Goal: Information Seeking & Learning: Learn about a topic

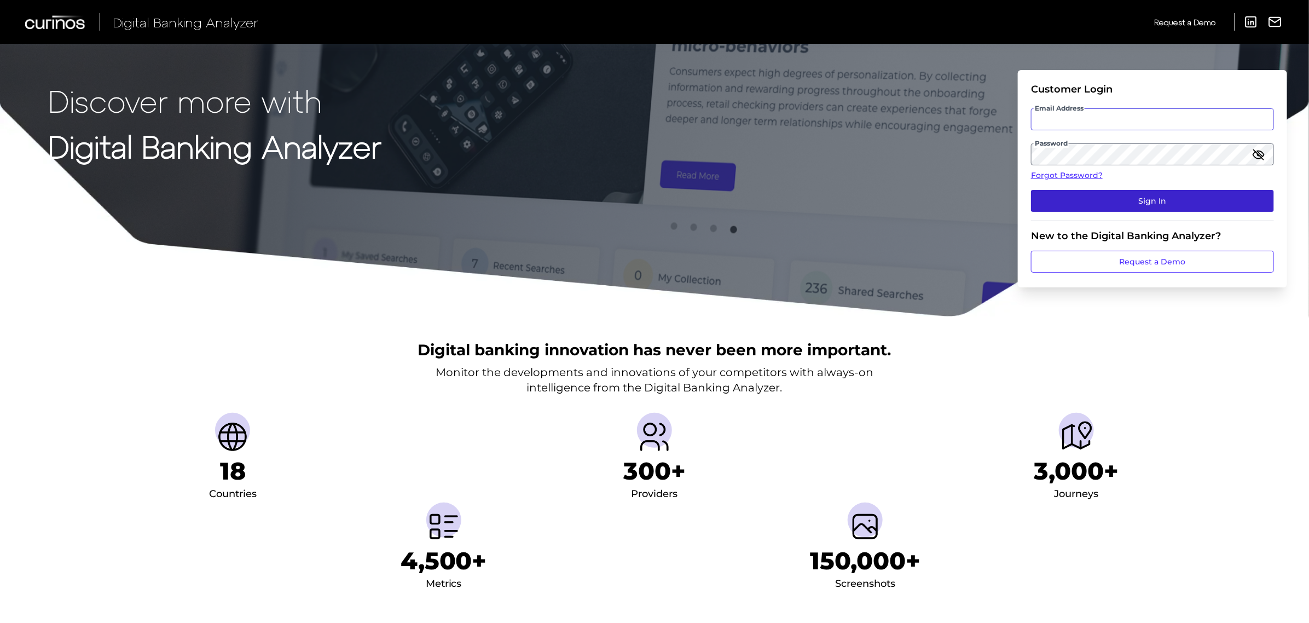
type input "[PERSON_NAME][EMAIL_ADDRESS][PERSON_NAME][DOMAIN_NAME]"
click at [1177, 208] on button "Sign In" at bounding box center [1152, 201] width 243 height 22
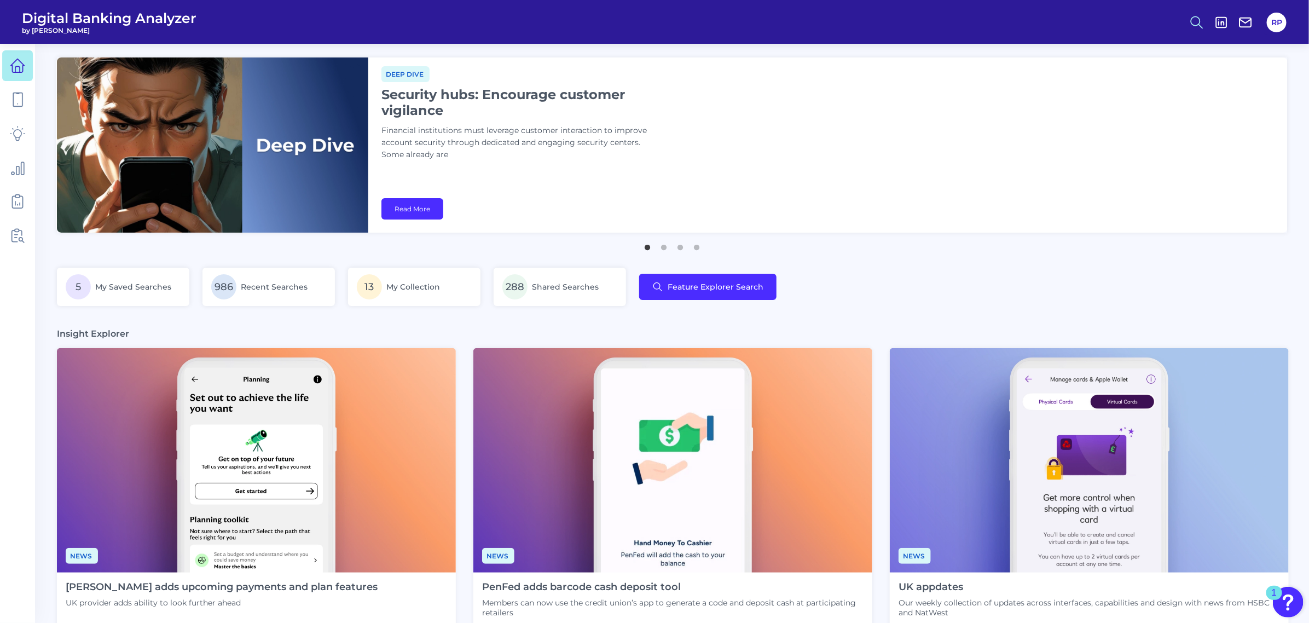
click at [1193, 22] on icon at bounding box center [1196, 22] width 15 height 15
click at [1136, 80] on button "Feature Explorer Search" at bounding box center [1142, 79] width 131 height 27
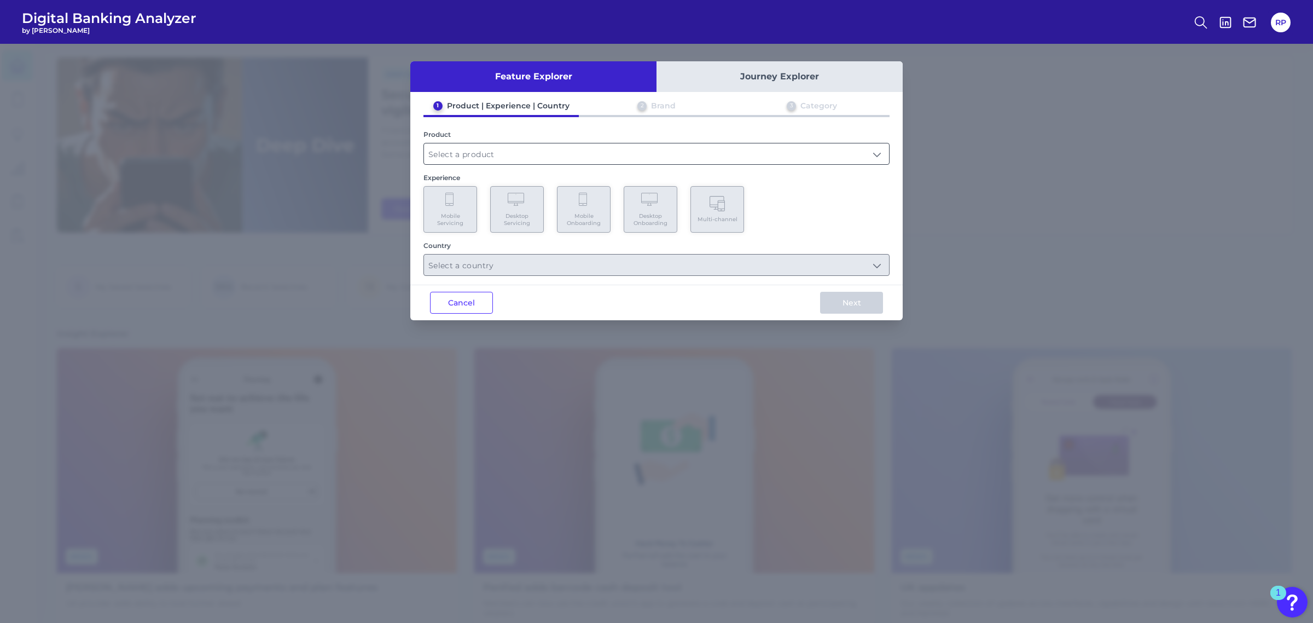
click at [475, 152] on input "text" at bounding box center [656, 153] width 465 height 21
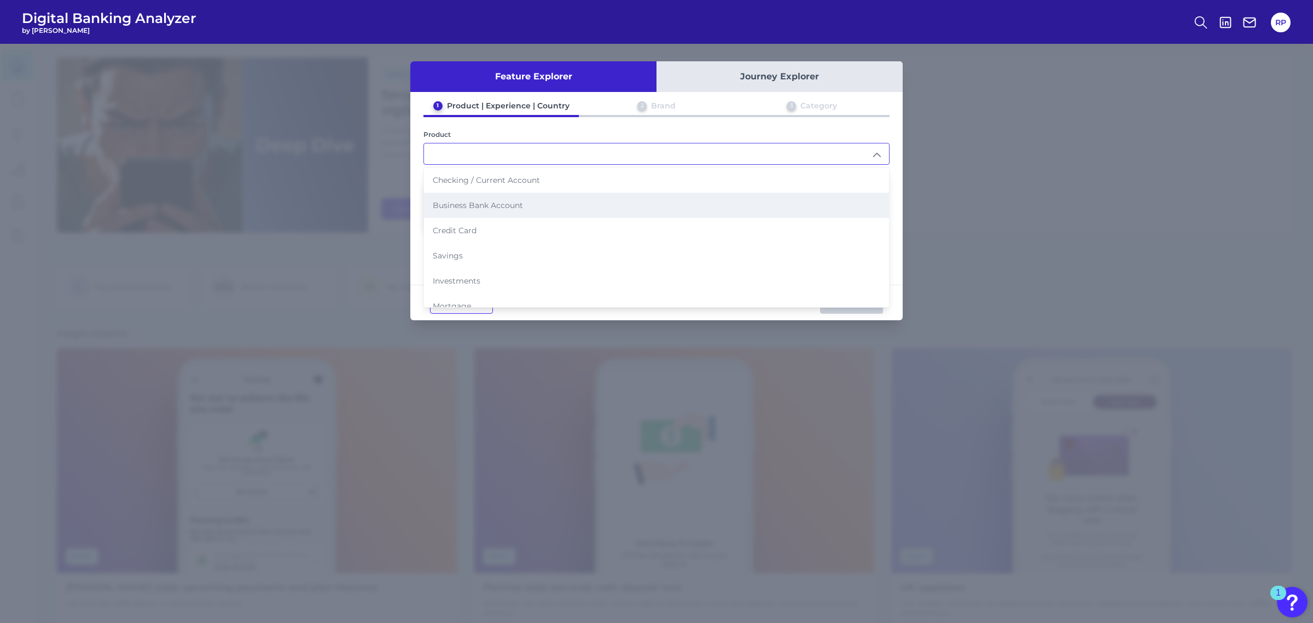
click at [477, 207] on span "Business Bank Account" at bounding box center [478, 205] width 90 height 10
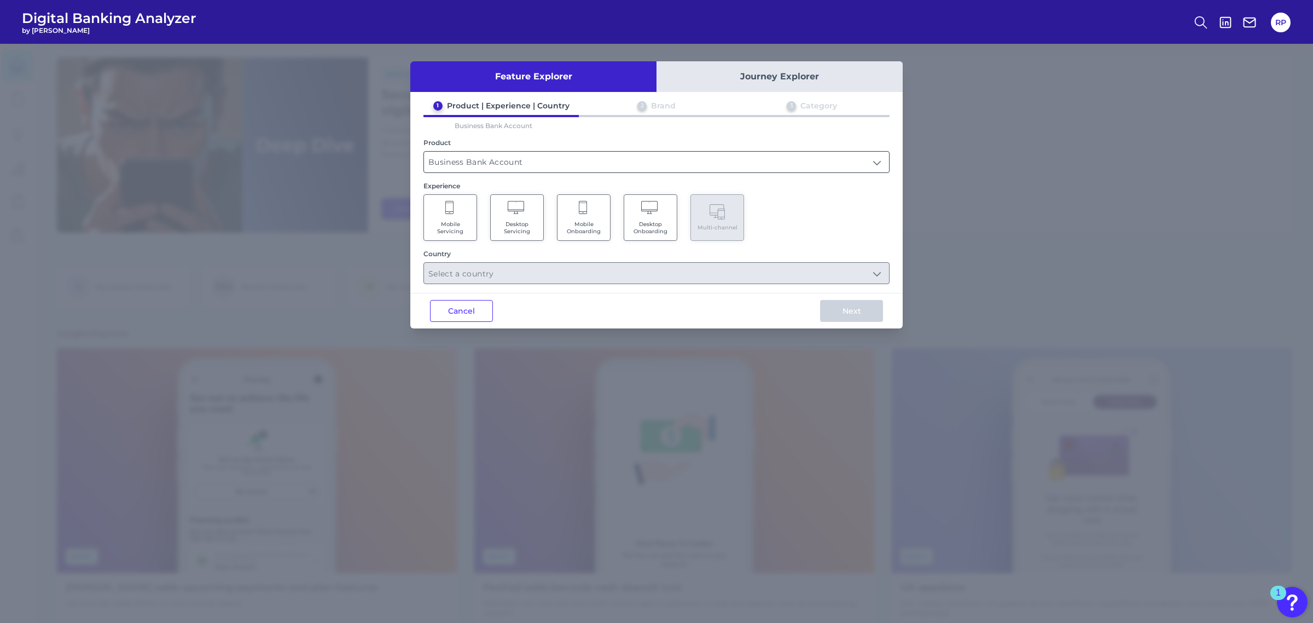
click at [473, 152] on input "Business Bank Account" at bounding box center [656, 162] width 465 height 21
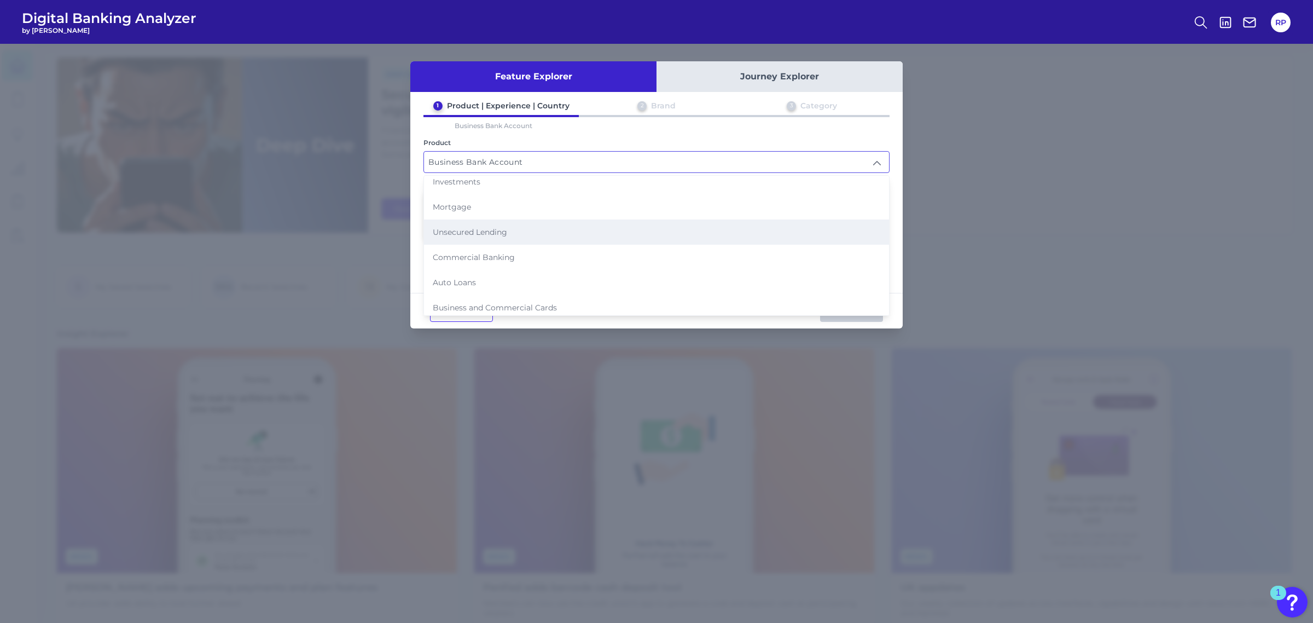
scroll to position [109, 0]
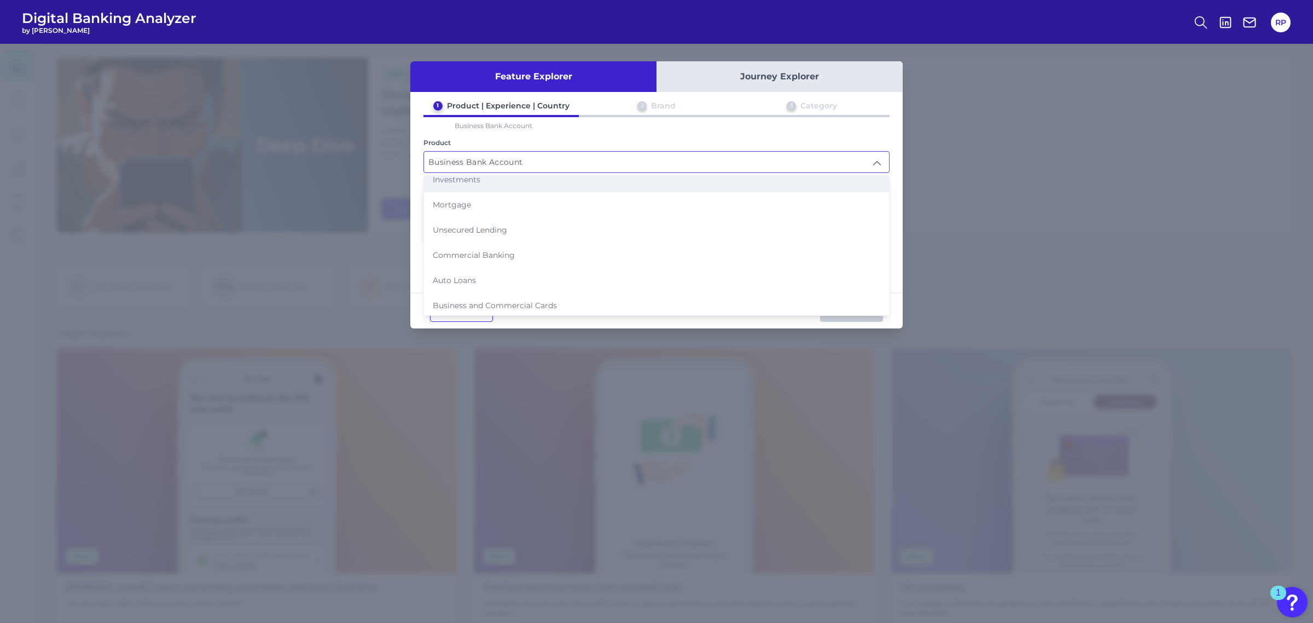
click at [479, 181] on li "Investments" at bounding box center [656, 179] width 465 height 25
type input "Investments"
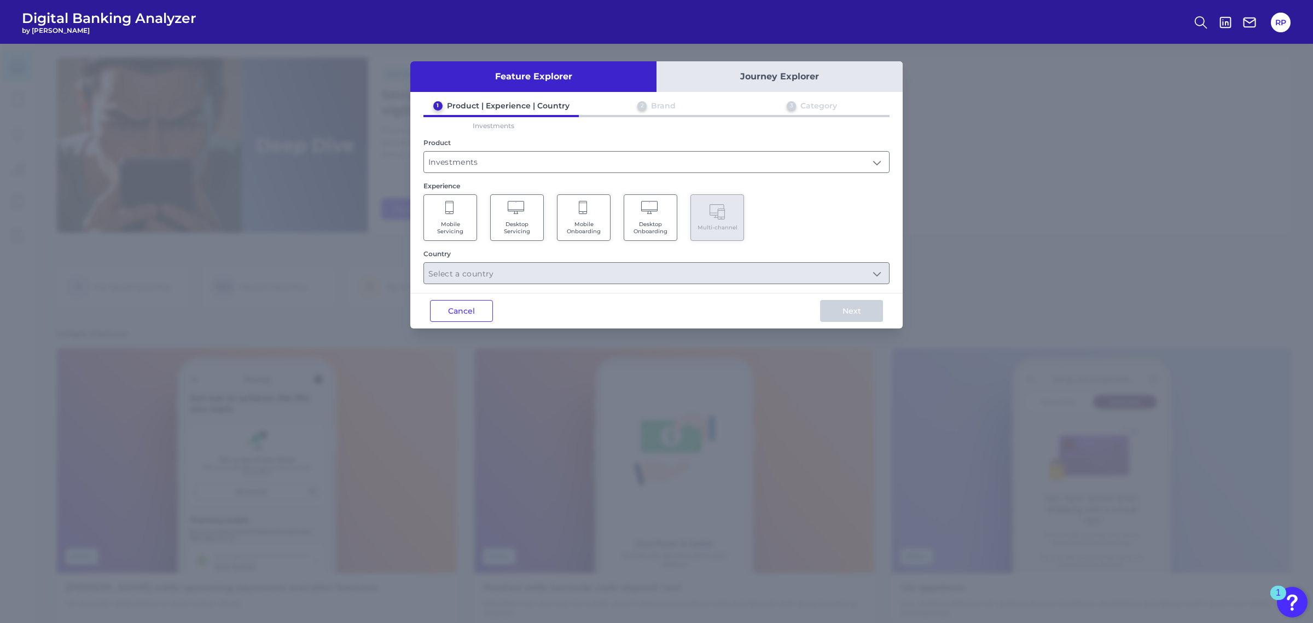
click at [454, 214] on Servicing "Mobile Servicing" at bounding box center [451, 217] width 54 height 47
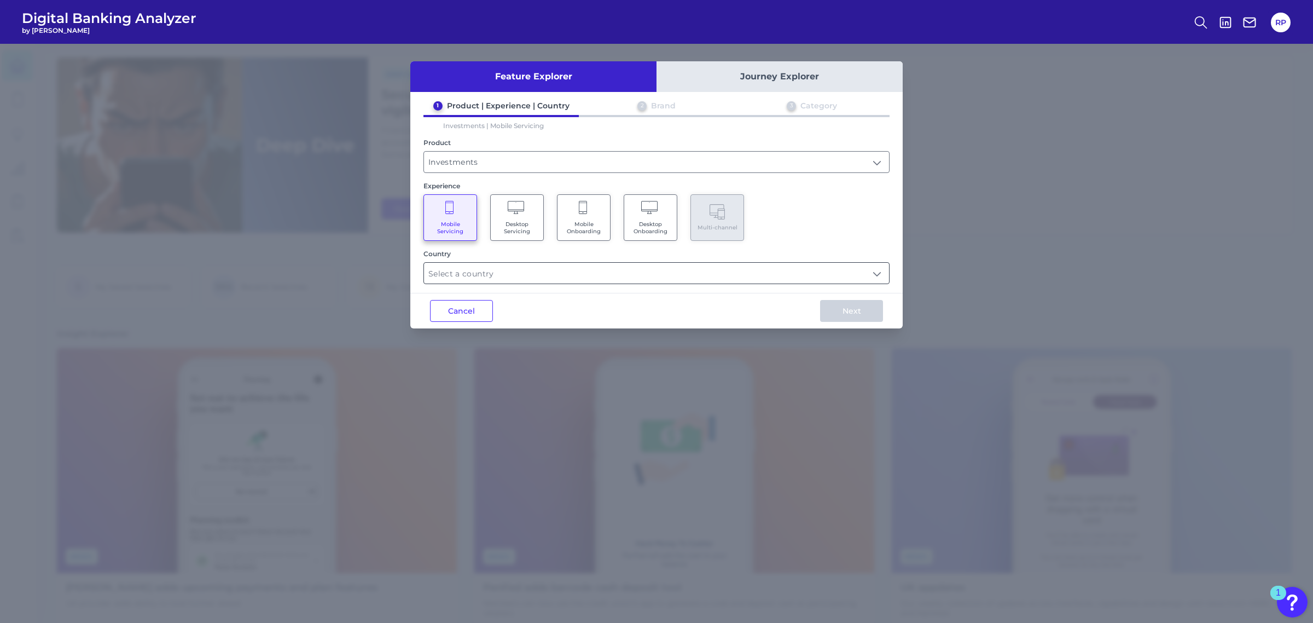
click at [581, 270] on input "text" at bounding box center [656, 273] width 465 height 21
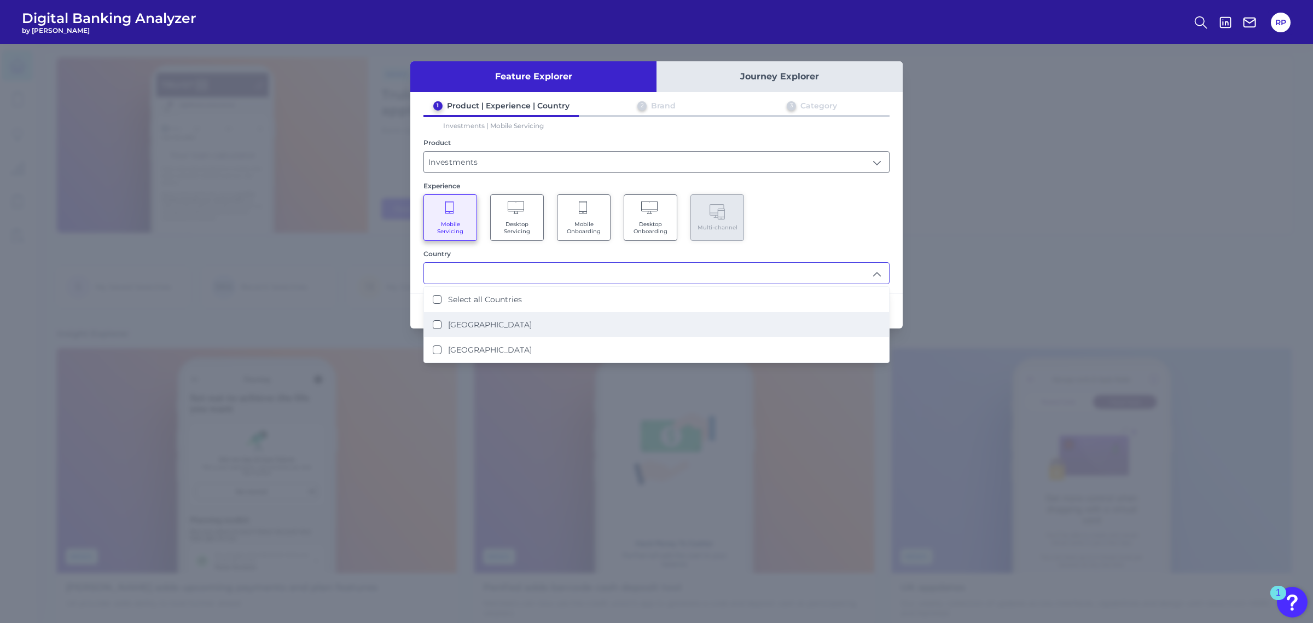
click at [500, 329] on li "[GEOGRAPHIC_DATA]" at bounding box center [656, 324] width 465 height 25
type input "[GEOGRAPHIC_DATA]"
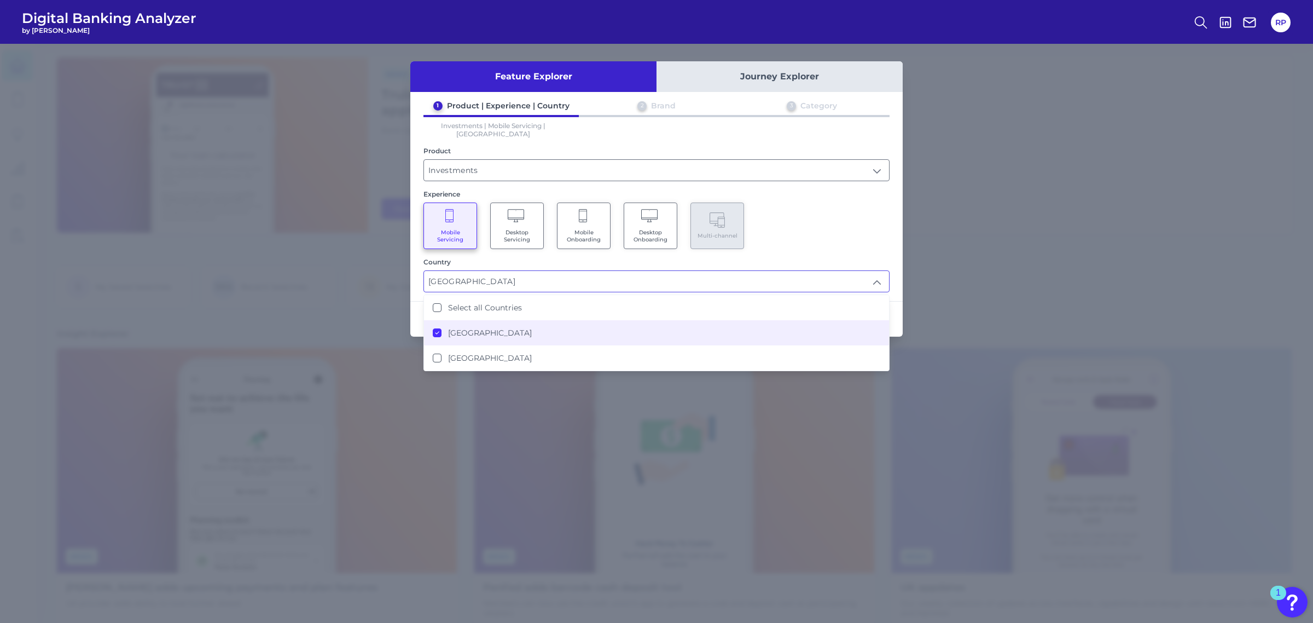
click at [828, 244] on div "1 Product | Experience | Country 2 Brand 3 Category Investments | Mobile Servic…" at bounding box center [656, 197] width 492 height 192
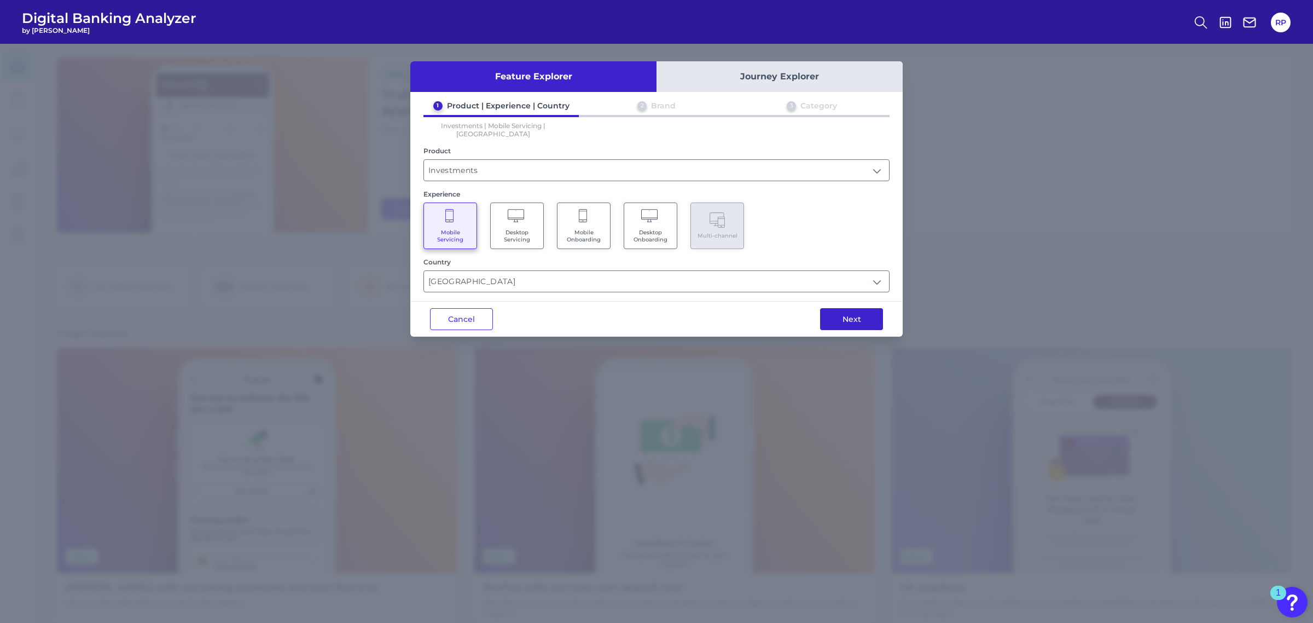
click at [865, 316] on button "Next" at bounding box center [851, 319] width 63 height 22
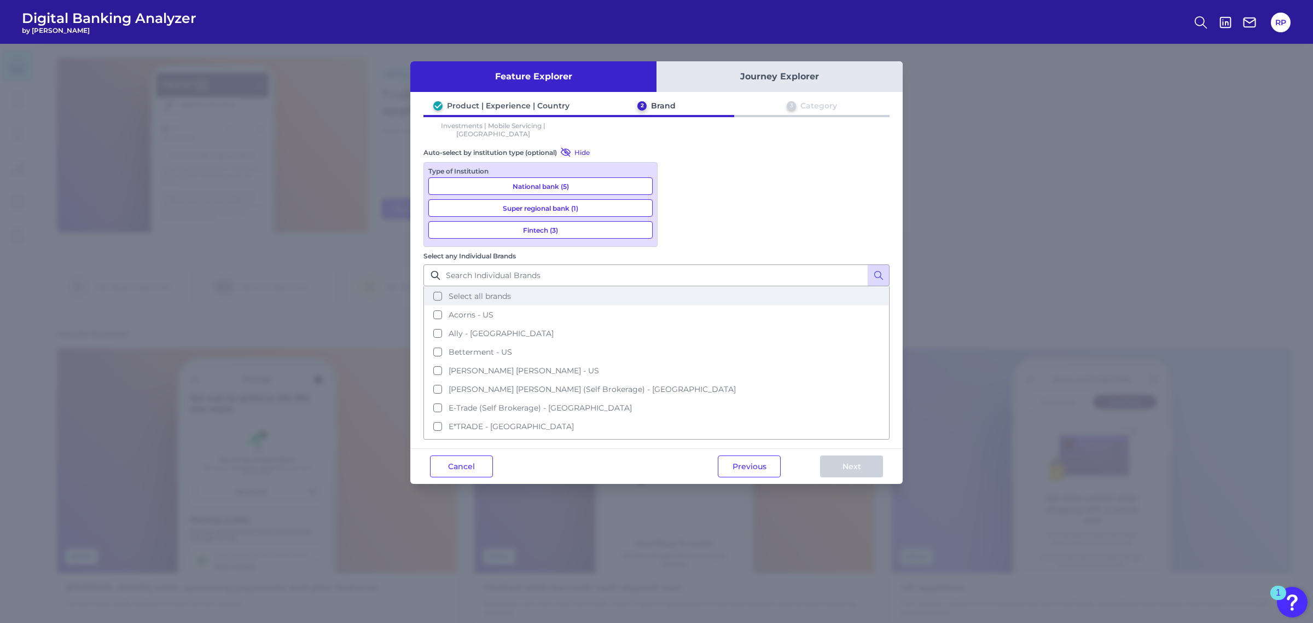
click at [511, 291] on span "Select all brands" at bounding box center [480, 296] width 62 height 10
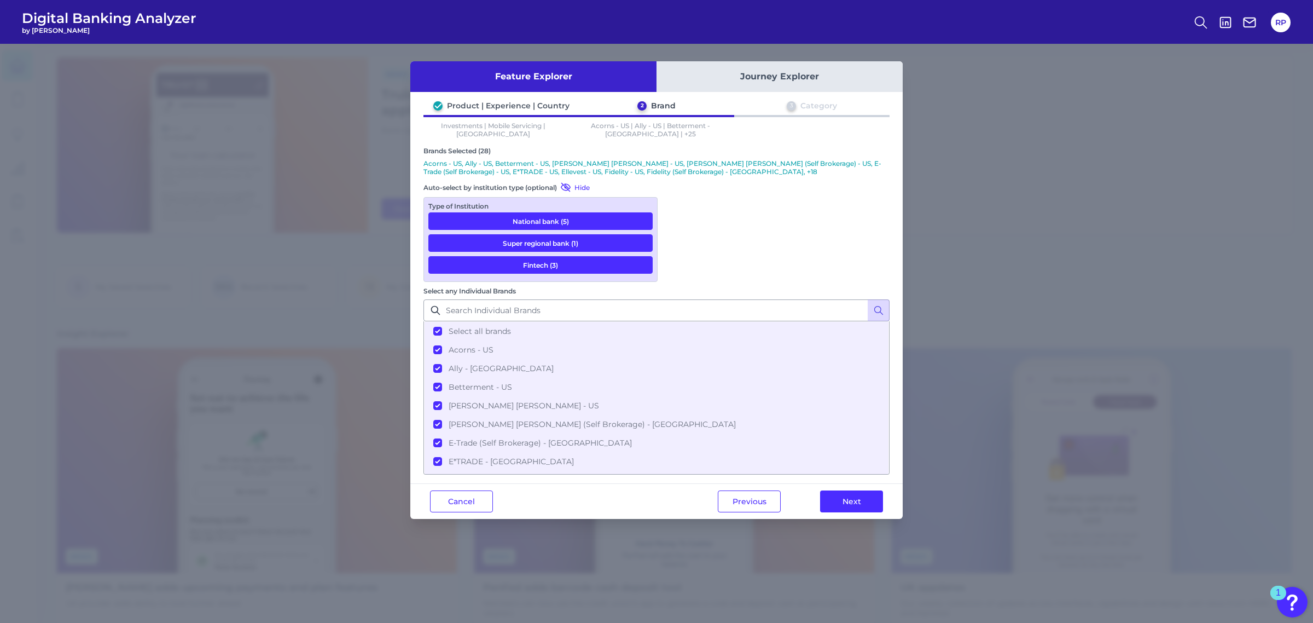
click at [855, 490] on button "Next" at bounding box center [851, 501] width 63 height 22
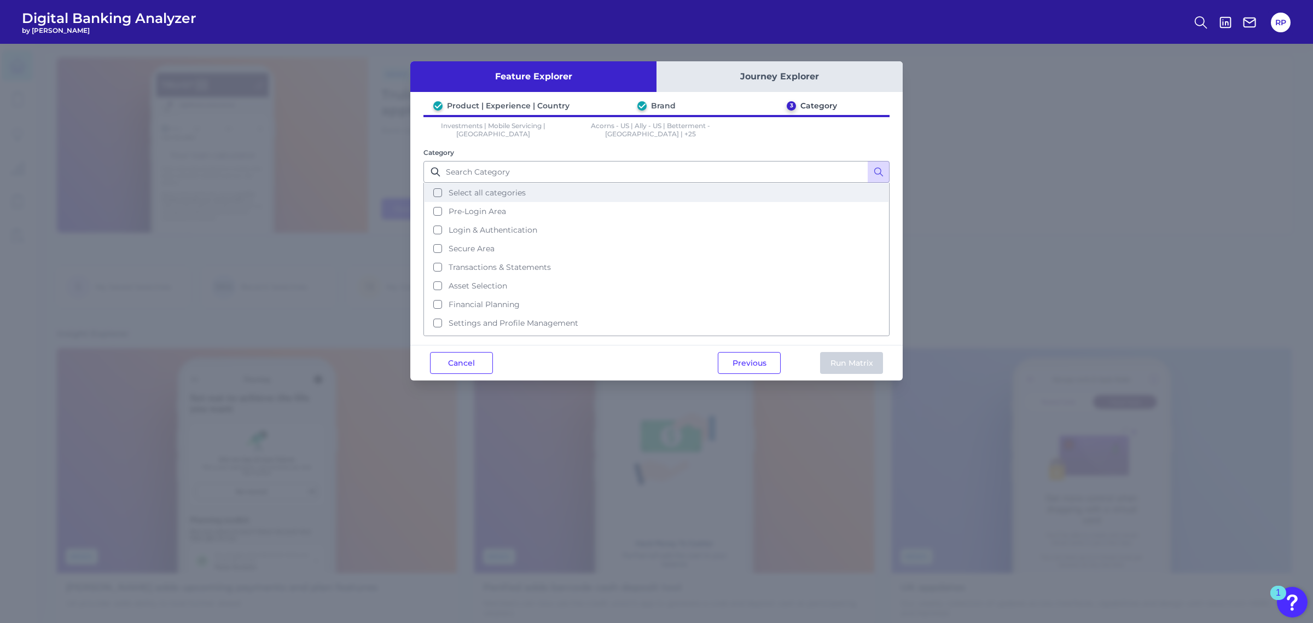
click at [480, 193] on span "Select all categories" at bounding box center [487, 193] width 77 height 10
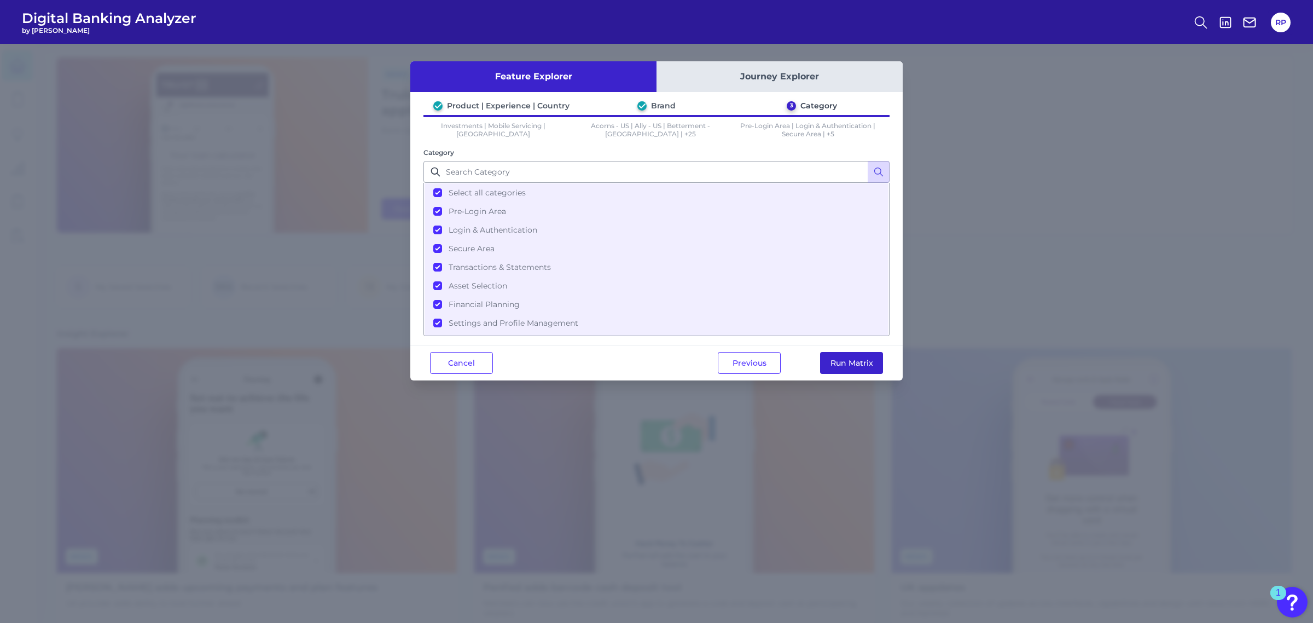
click at [832, 356] on button "Run Matrix" at bounding box center [851, 363] width 63 height 22
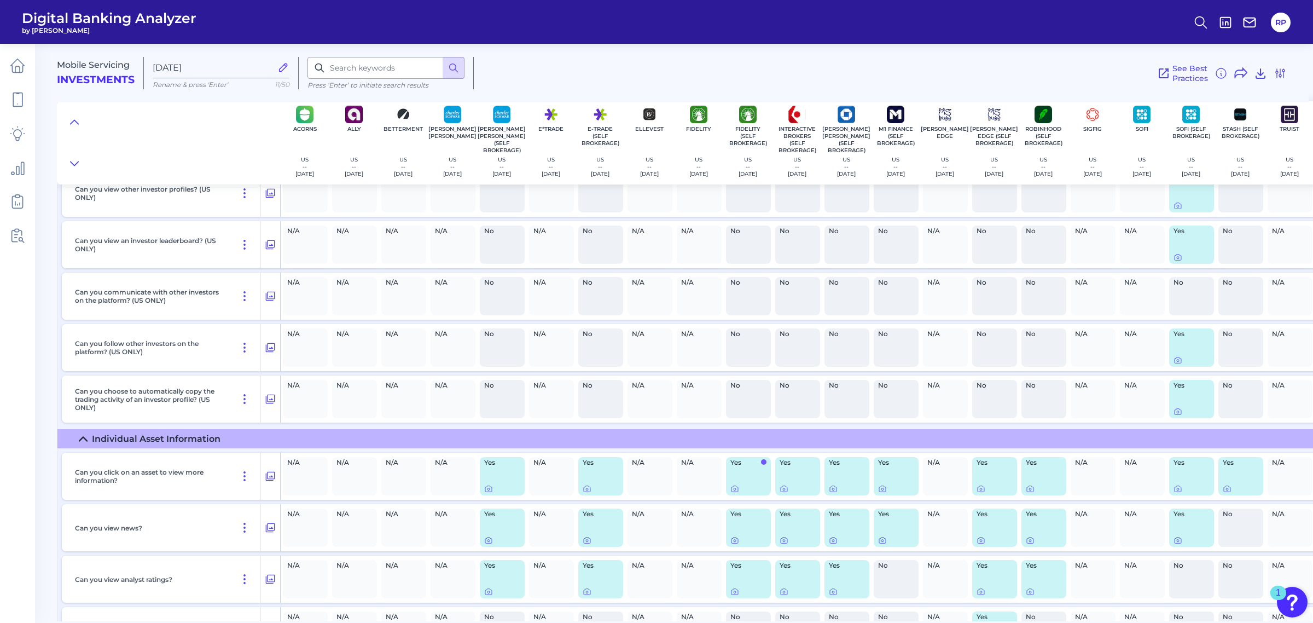
scroll to position [4583, 0]
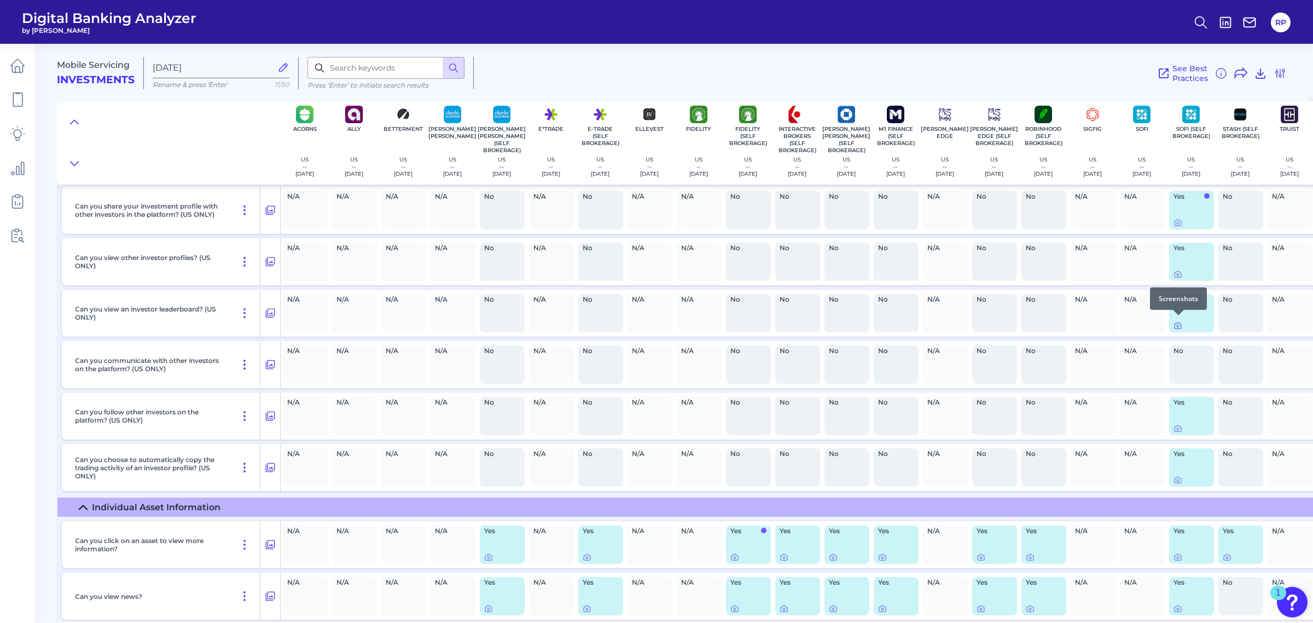
click at [1179, 323] on icon at bounding box center [1178, 325] width 9 height 9
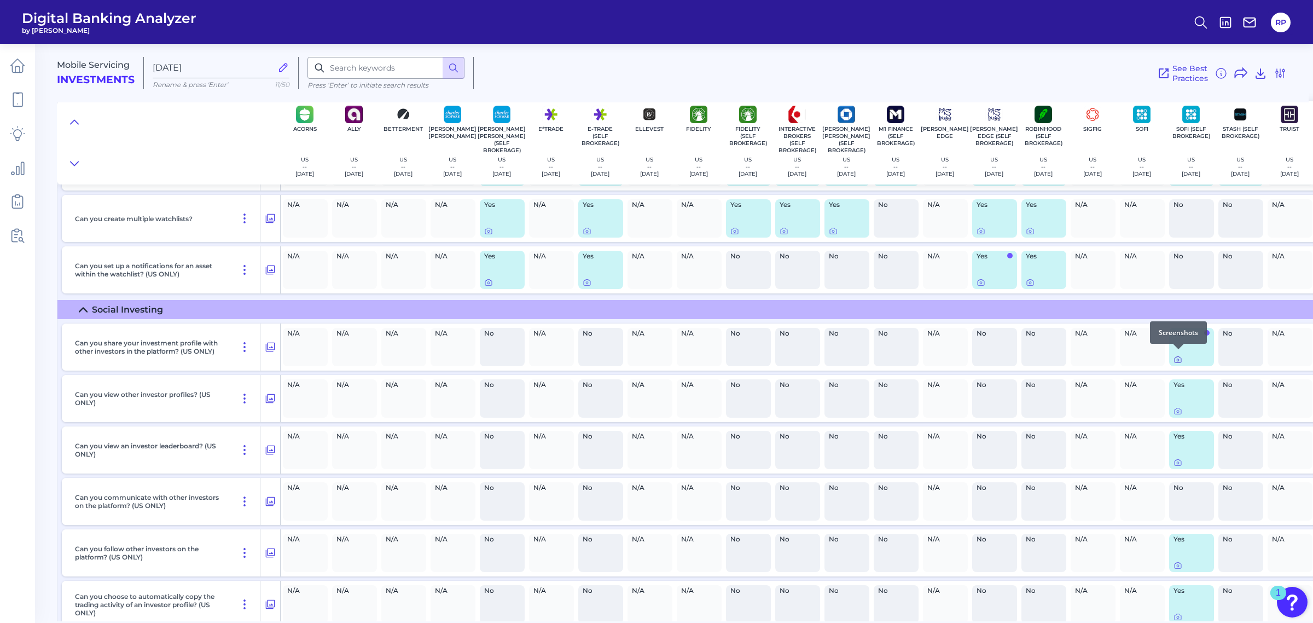
click at [1177, 355] on icon at bounding box center [1178, 359] width 9 height 9
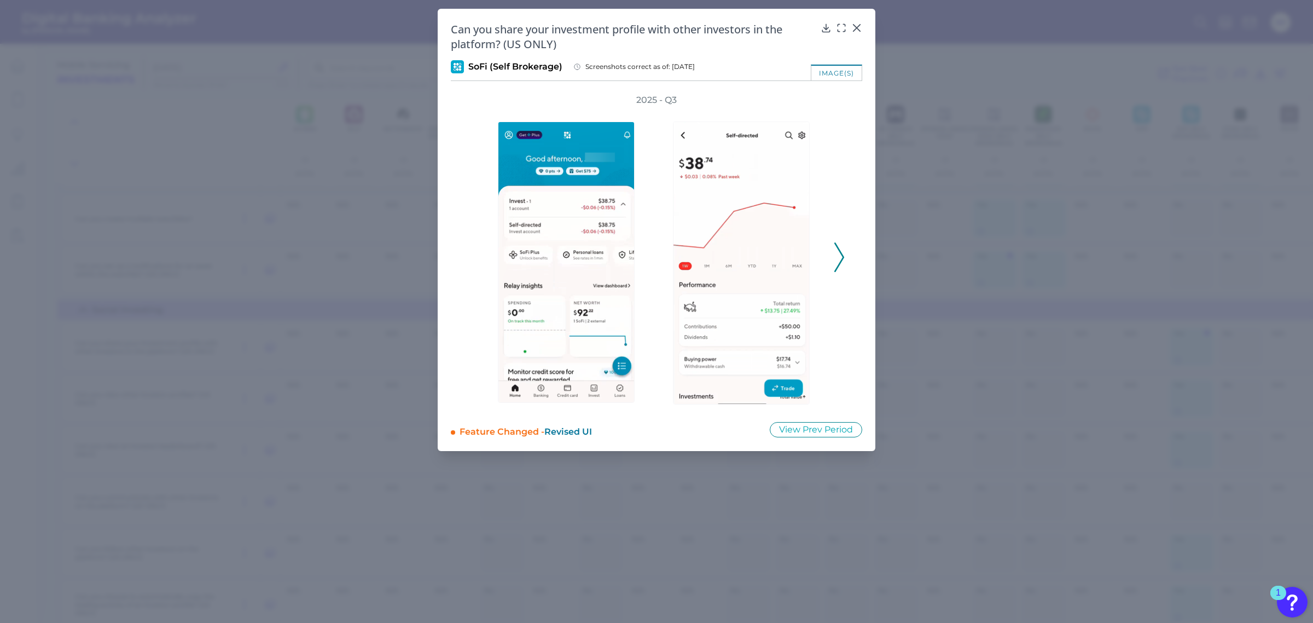
click at [843, 260] on icon at bounding box center [839, 257] width 10 height 30
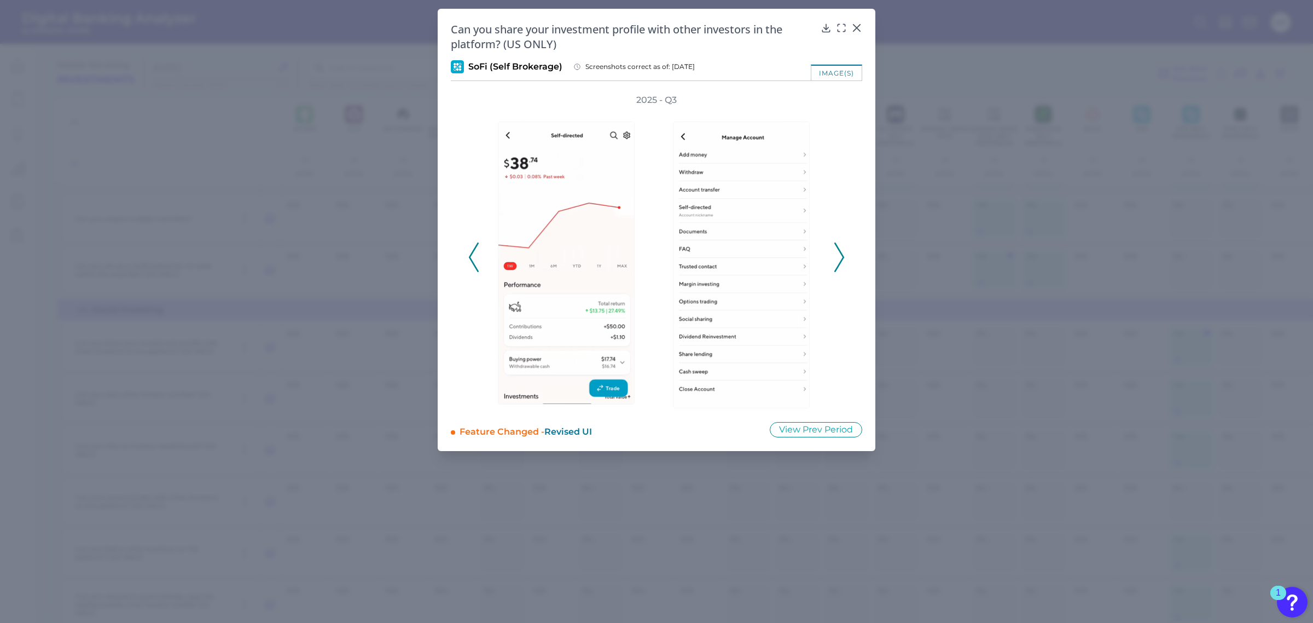
click at [843, 260] on icon at bounding box center [839, 257] width 10 height 30
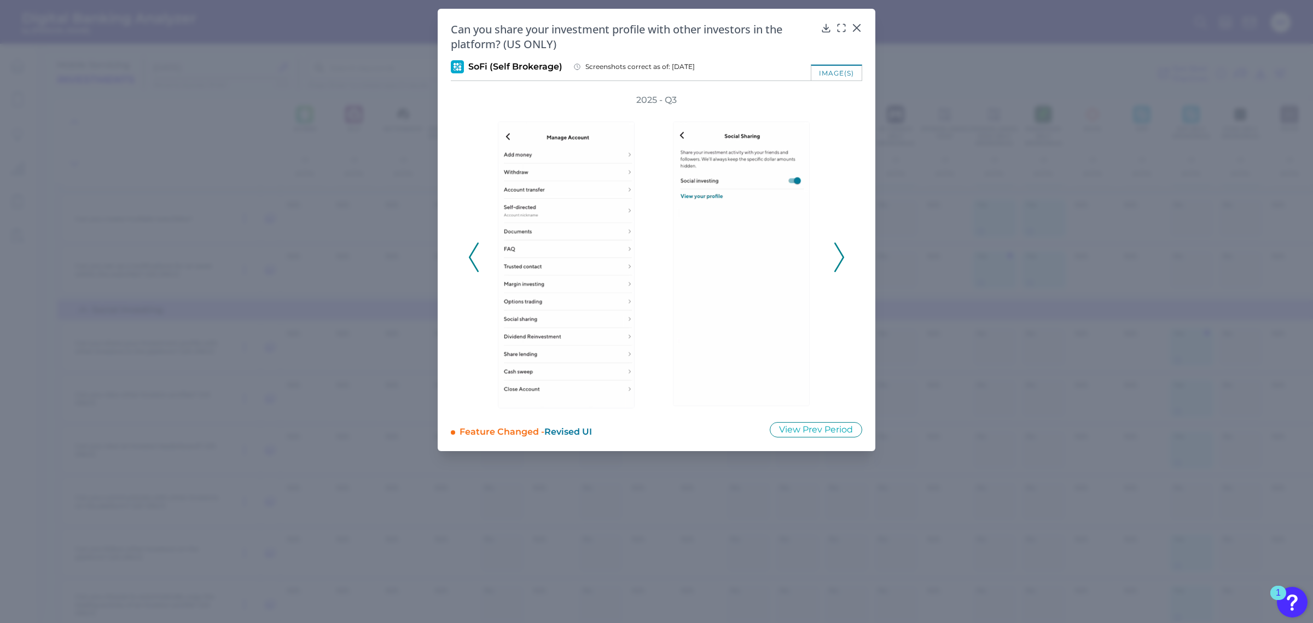
click at [843, 260] on icon at bounding box center [839, 257] width 10 height 30
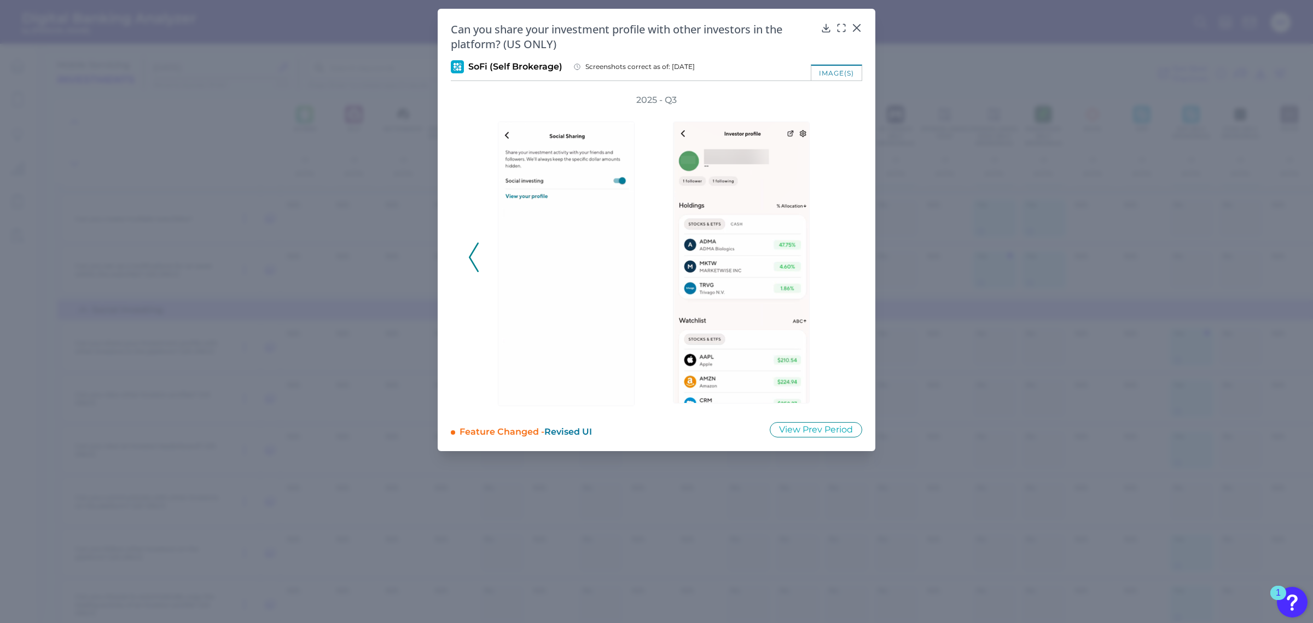
click at [843, 260] on div "2025 - Q3" at bounding box center [656, 251] width 376 height 314
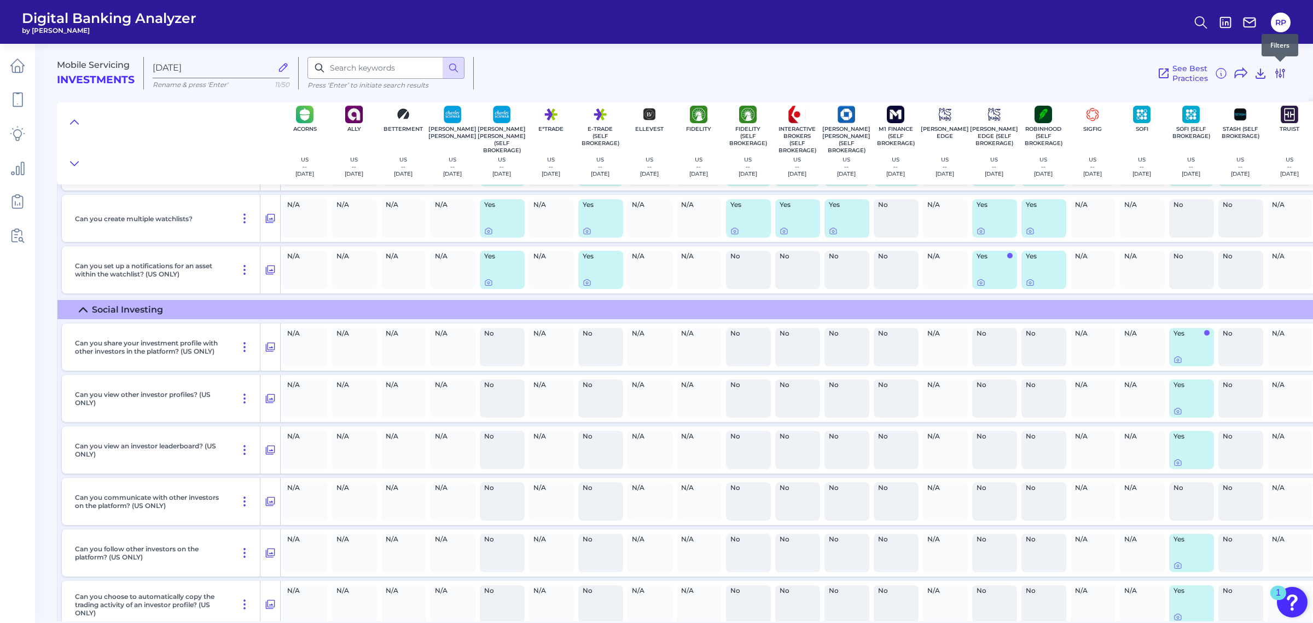
click at [1279, 77] on icon at bounding box center [1280, 73] width 13 height 13
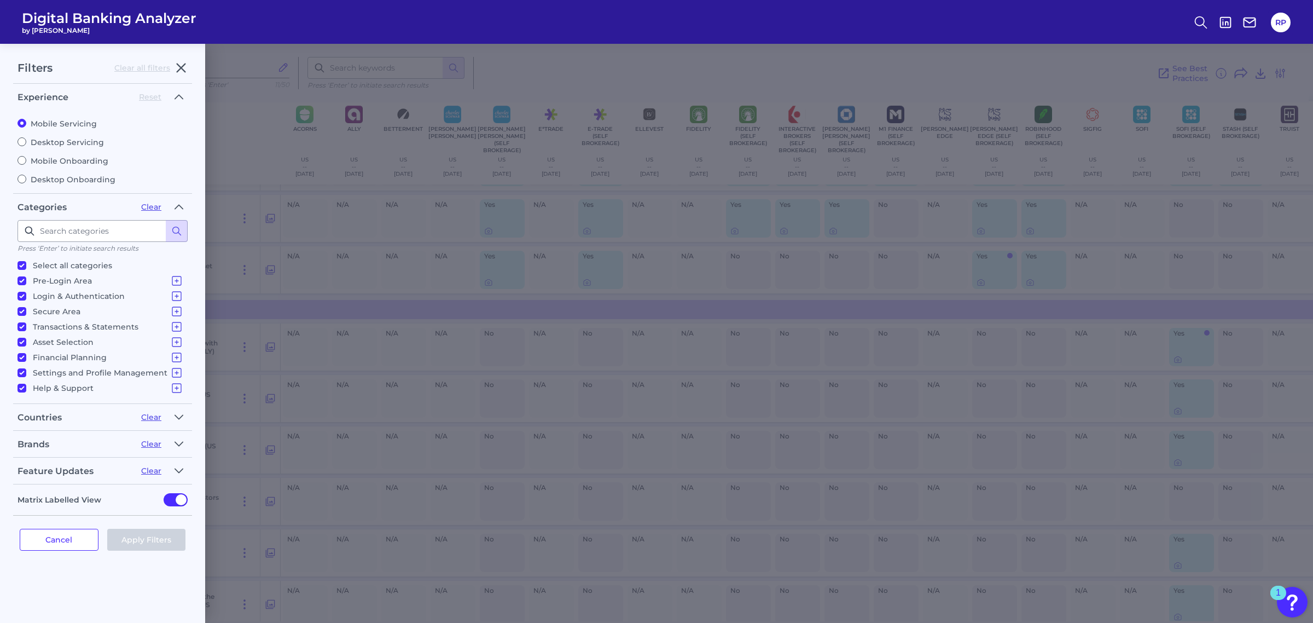
click at [74, 161] on label "Mobile Onboarding" at bounding box center [103, 161] width 170 height 10
click at [26, 161] on input "Mobile Onboarding" at bounding box center [22, 160] width 9 height 9
radio input "true"
radio input "false"
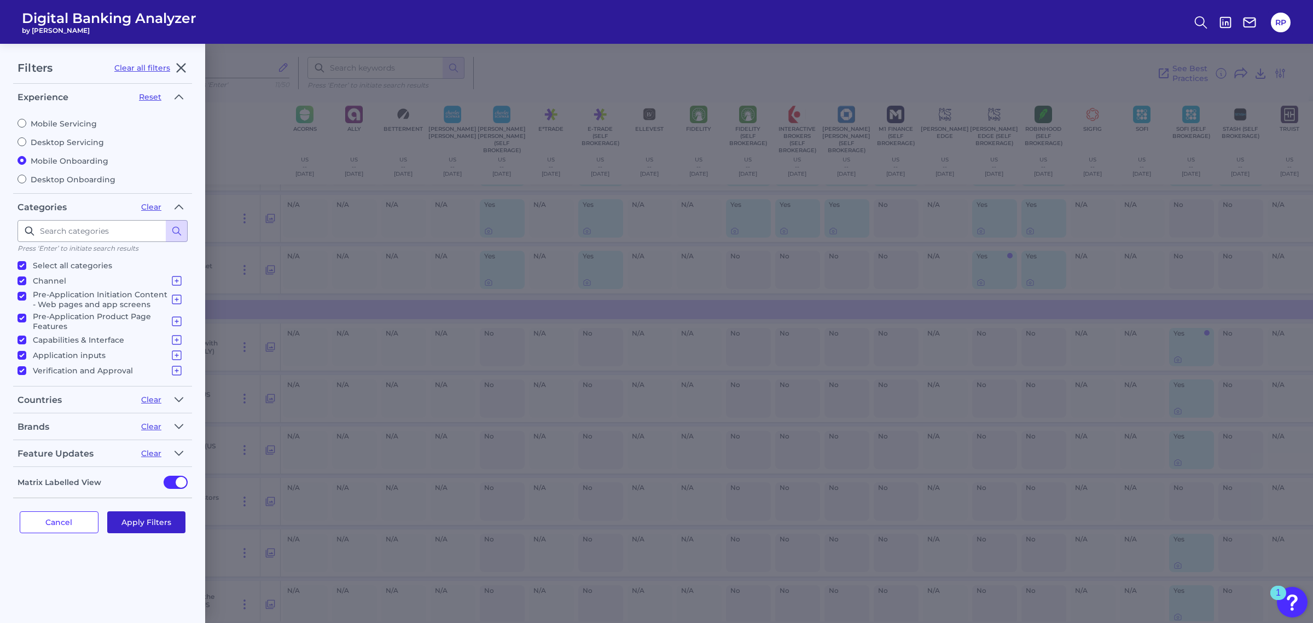
click at [140, 521] on button "Apply Filters" at bounding box center [146, 522] width 79 height 22
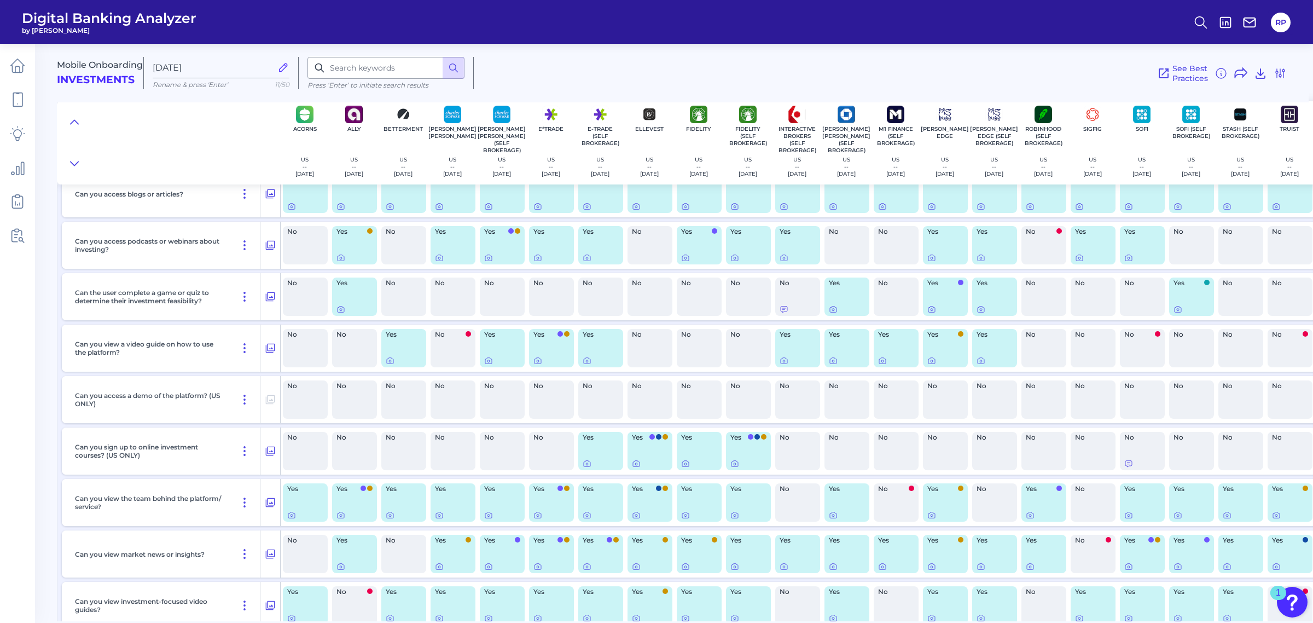
scroll to position [2326, 0]
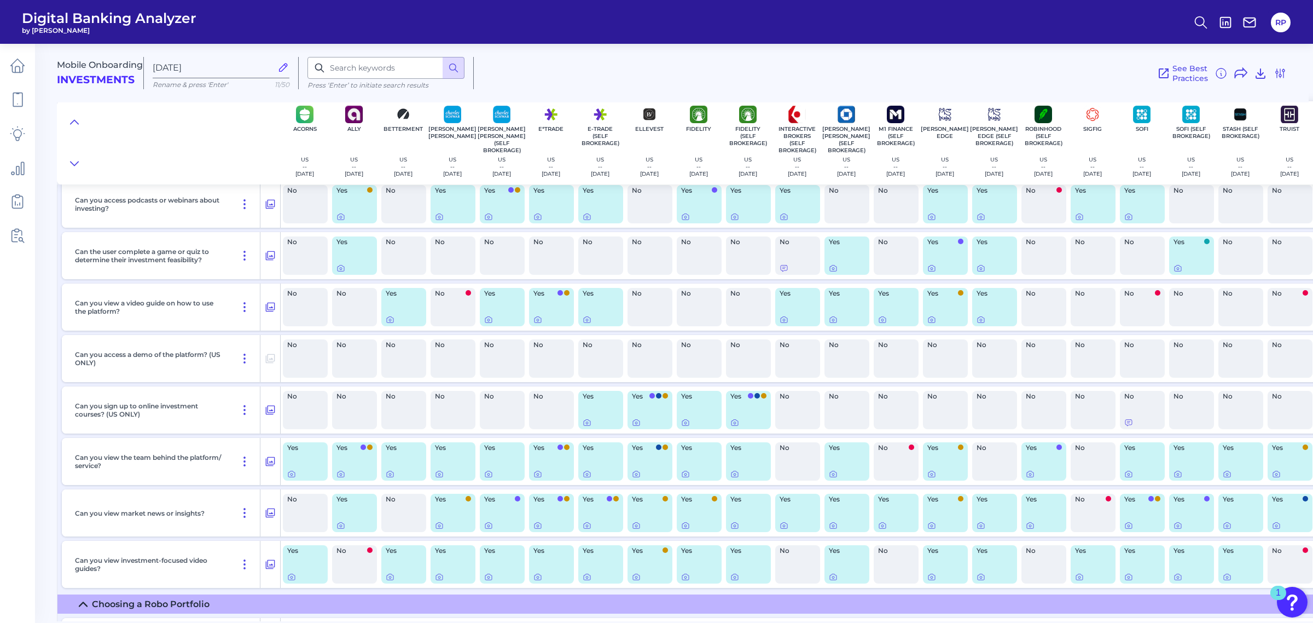
click at [783, 378] on div "No" at bounding box center [797, 358] width 49 height 47
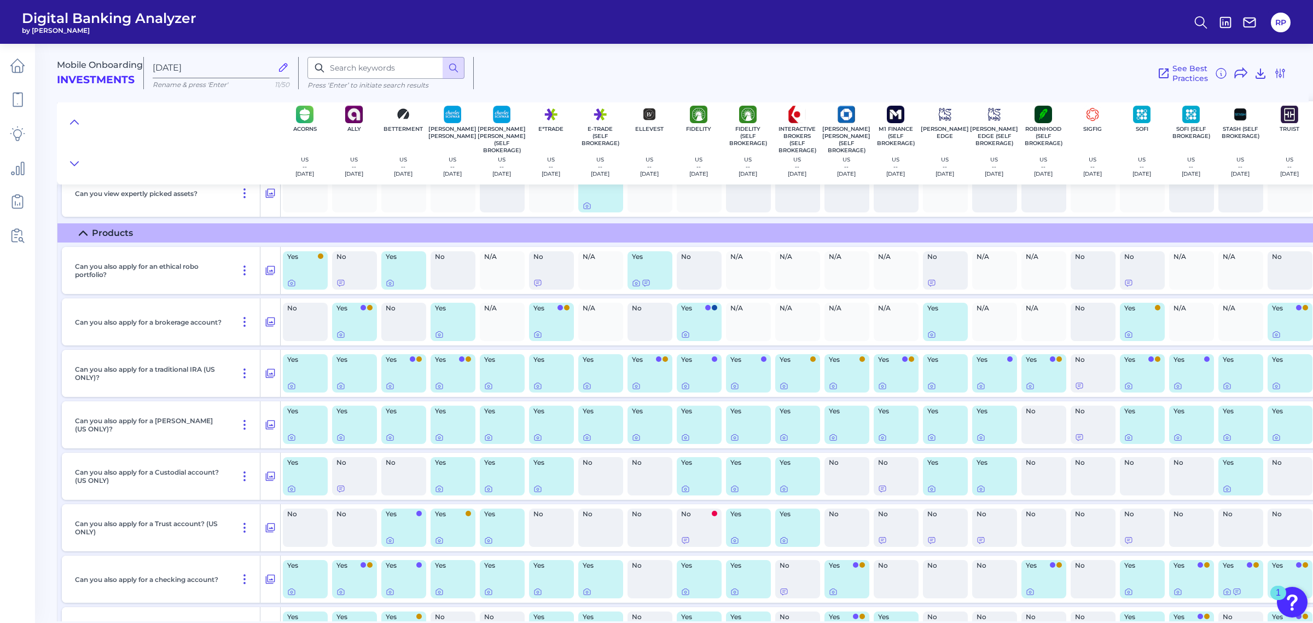
scroll to position [4172, 0]
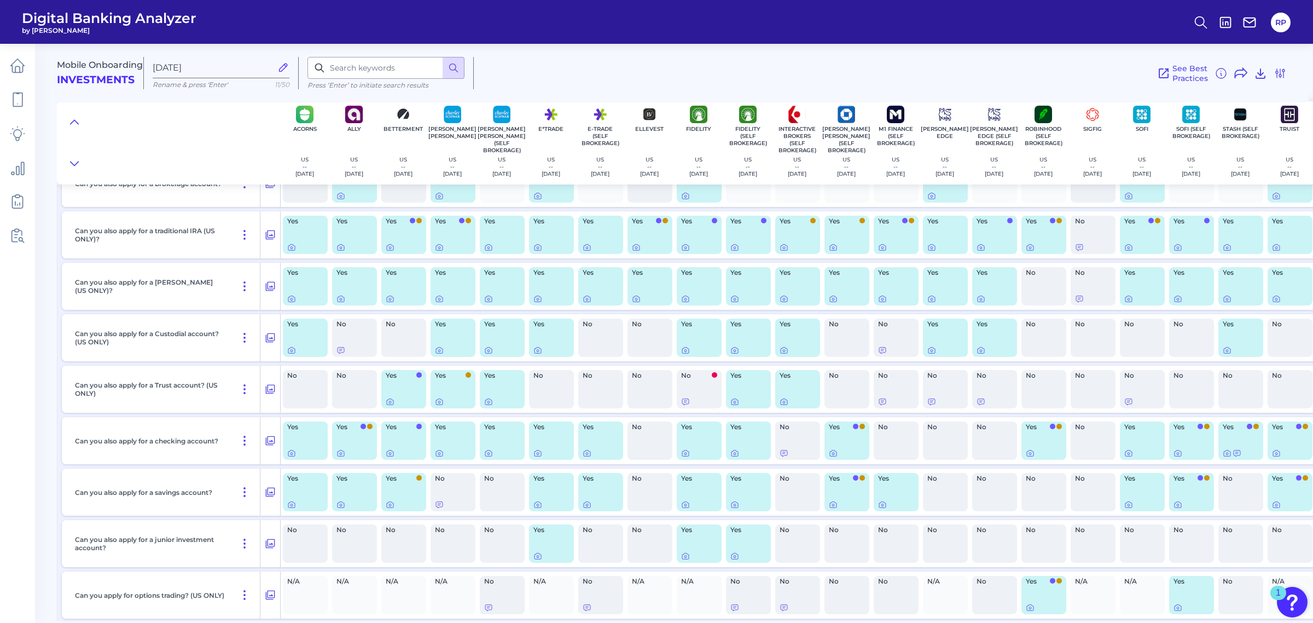
click at [643, 376] on div "No" at bounding box center [650, 389] width 45 height 38
drag, startPoint x: 636, startPoint y: 337, endPoint x: 379, endPoint y: 340, distance: 257.2
click at [379, 340] on div "Can you also apply for a Custodial account? (US ONLY) Yes No No Yes Yes Yes No …" at bounding box center [861, 337] width 1598 height 47
click at [378, 345] on div "No" at bounding box center [354, 337] width 49 height 47
drag, startPoint x: 647, startPoint y: 375, endPoint x: 578, endPoint y: 378, distance: 69.0
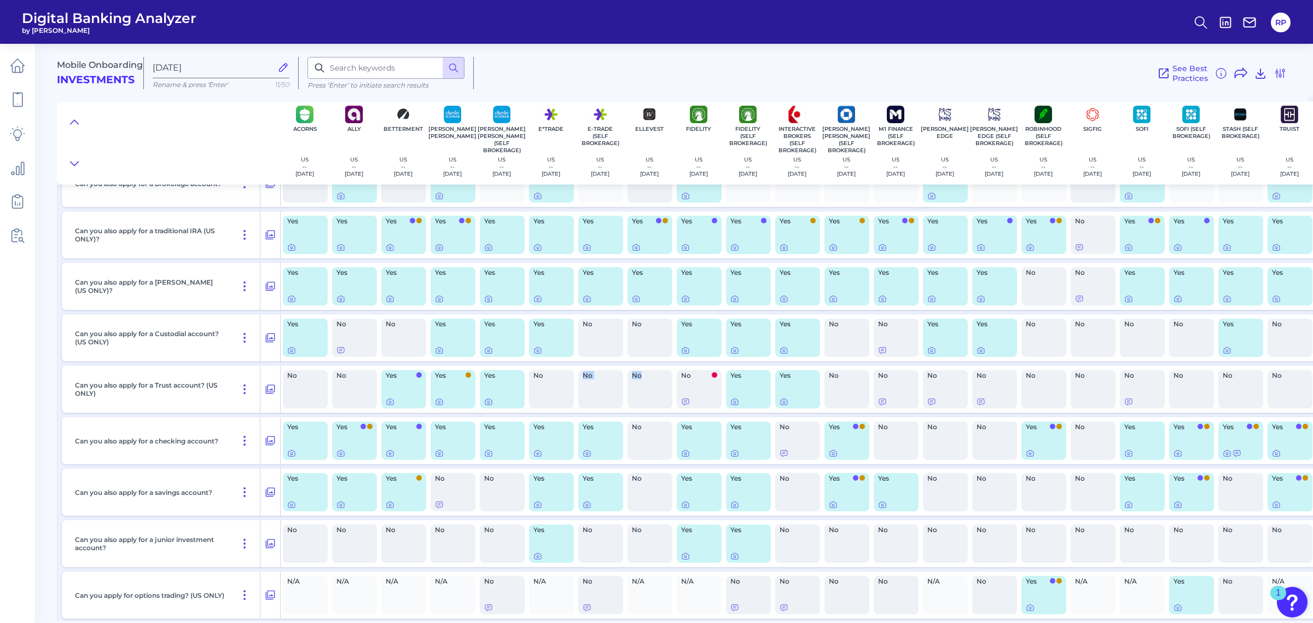
click at [578, 378] on div "Can you also apply for a Trust account? (US ONLY) No No Yes Yes Yes No No No No…" at bounding box center [861, 389] width 1598 height 47
click at [603, 399] on div "No" at bounding box center [600, 389] width 45 height 38
click at [663, 380] on div "No" at bounding box center [650, 389] width 45 height 38
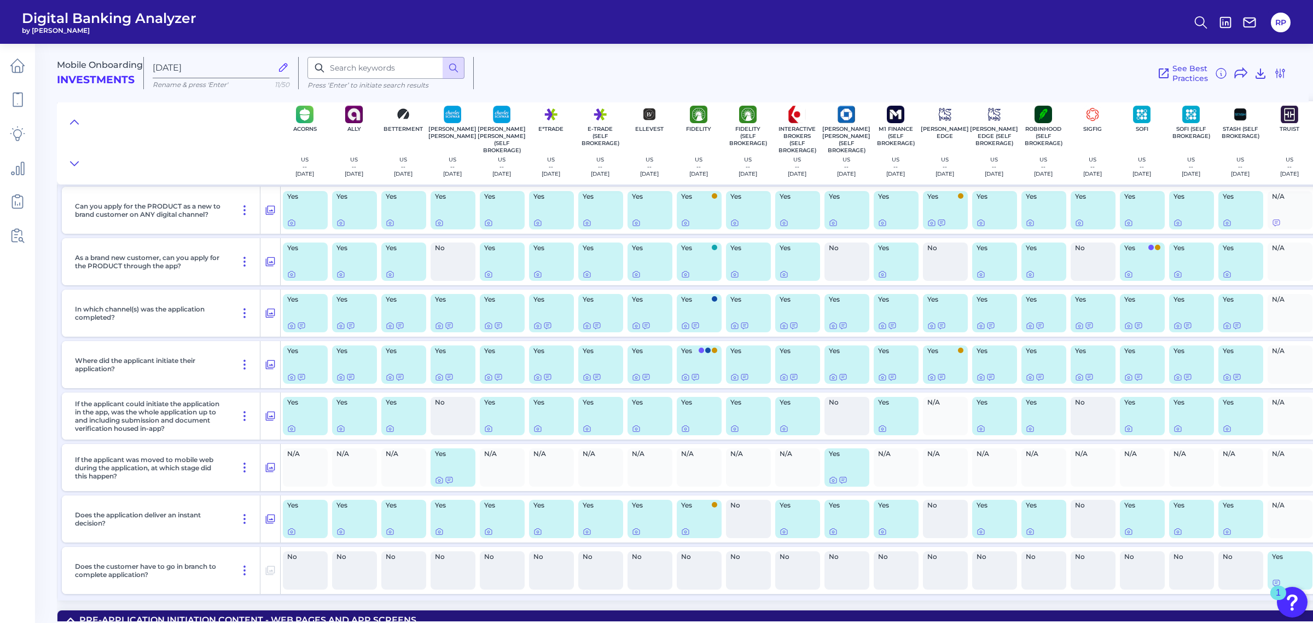
scroll to position [0, 0]
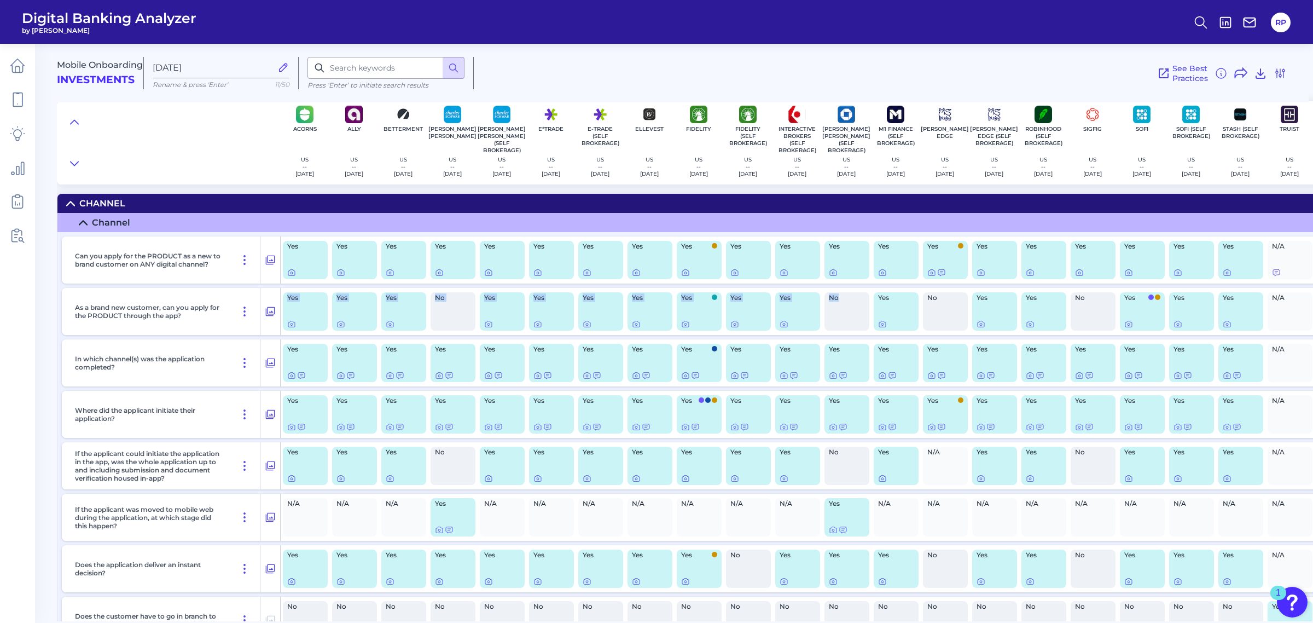
drag, startPoint x: 846, startPoint y: 300, endPoint x: 288, endPoint y: 301, distance: 558.7
click at [288, 301] on div "As a brand new customer, can you apply for the PRODUCT through the app? Yes Yes…" at bounding box center [861, 311] width 1598 height 47
click at [457, 315] on div "No" at bounding box center [453, 311] width 45 height 38
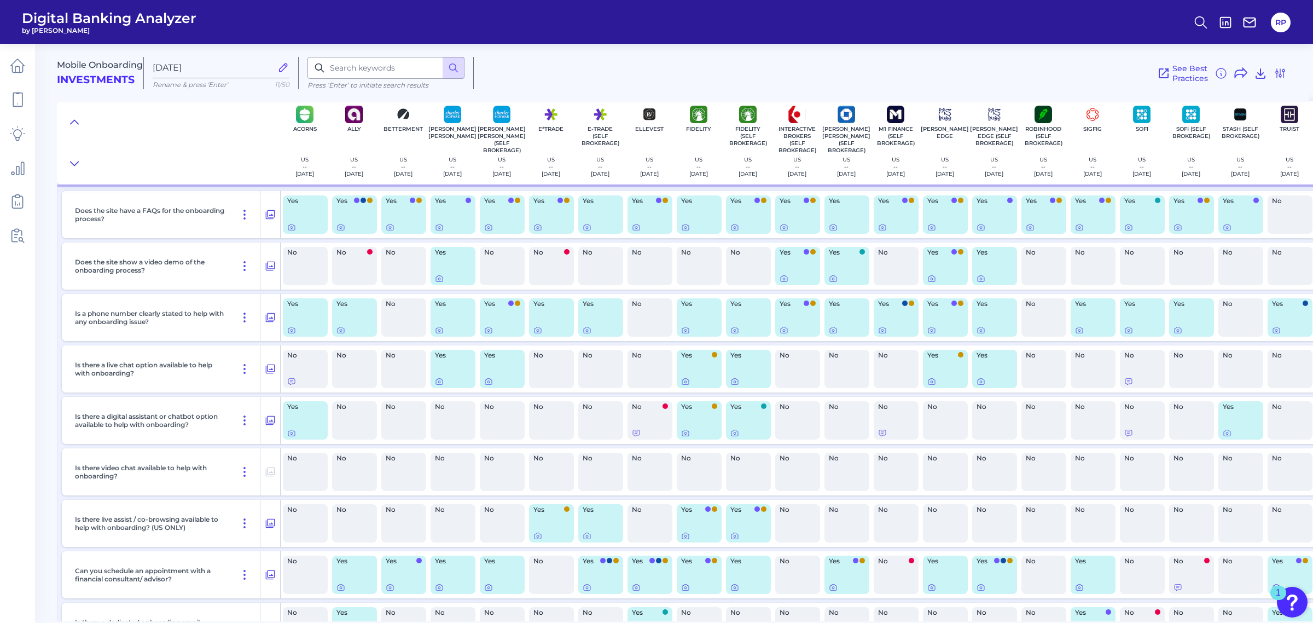
scroll to position [479, 0]
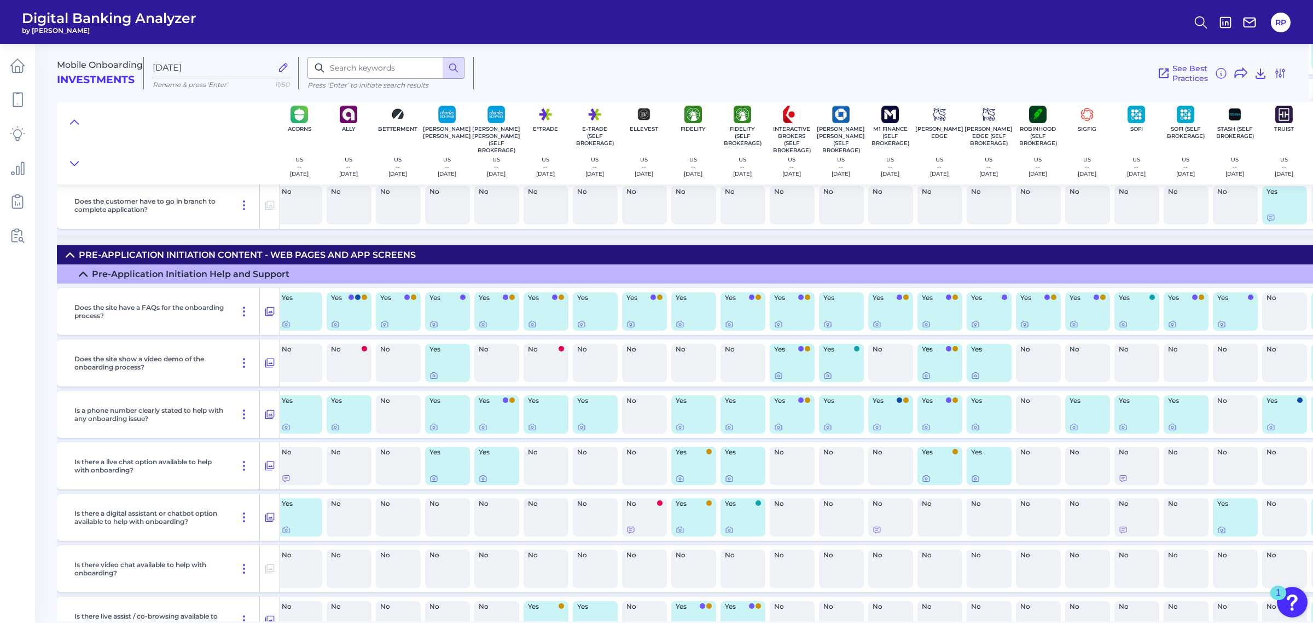
drag, startPoint x: 528, startPoint y: 473, endPoint x: 566, endPoint y: 464, distance: 39.4
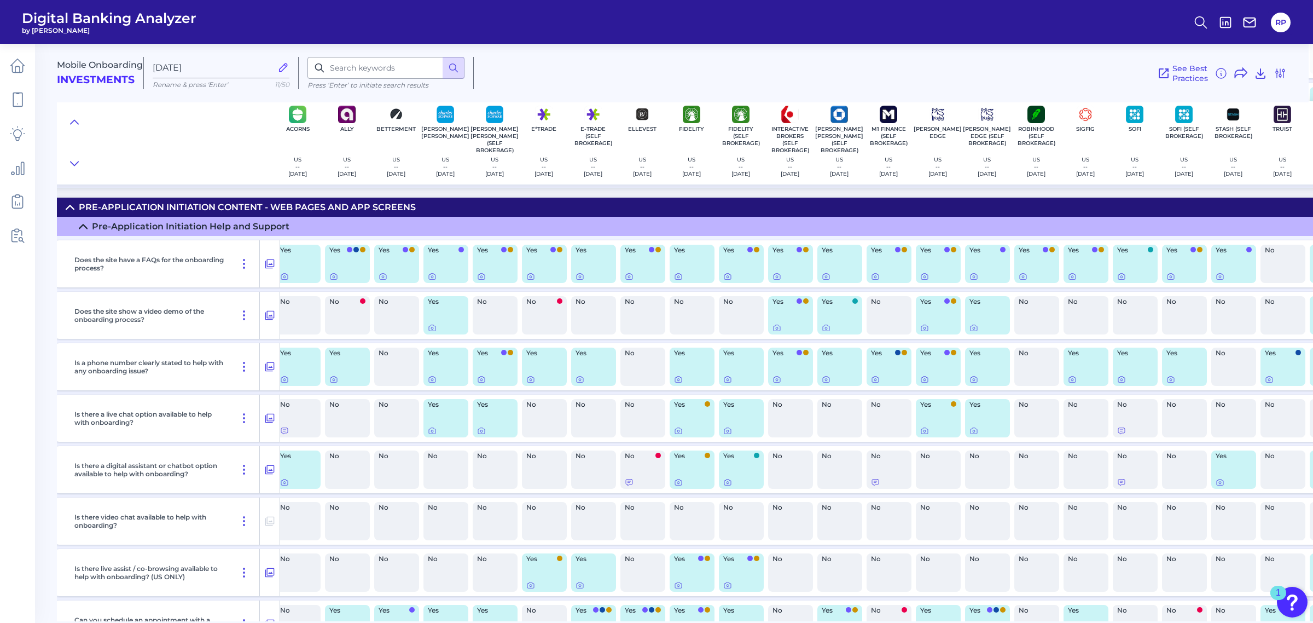
scroll to position [462, 0]
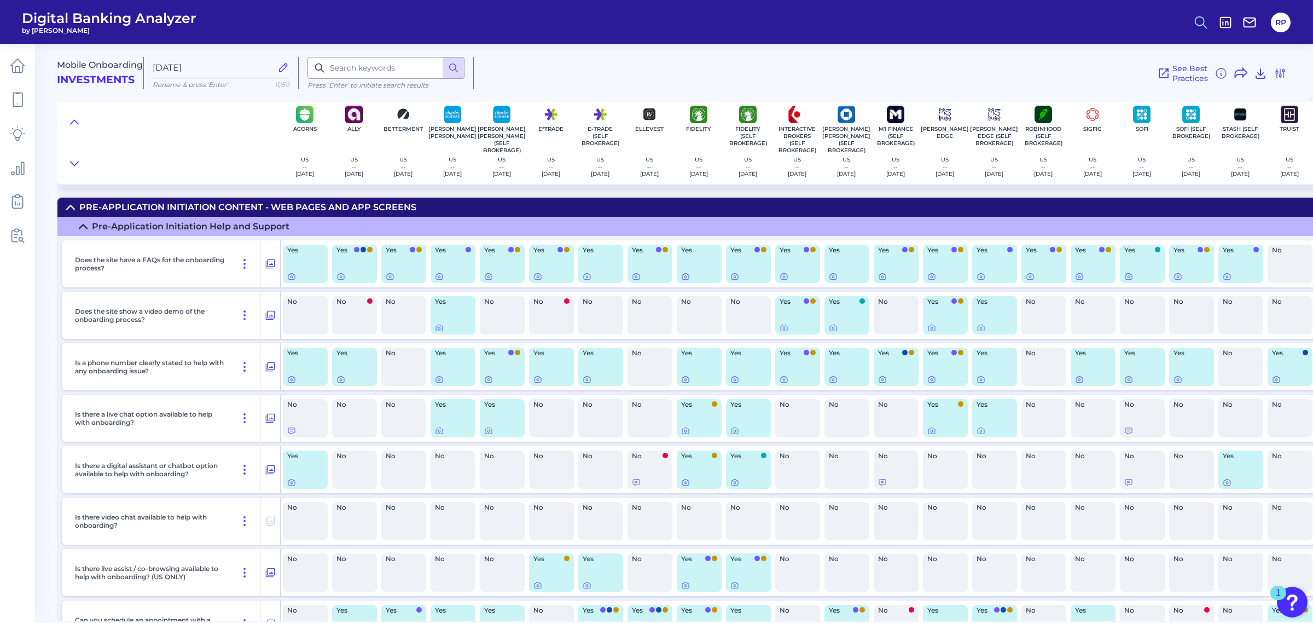
click at [1199, 24] on icon at bounding box center [1200, 22] width 15 height 15
click at [1158, 67] on button "Feature Explorer Search" at bounding box center [1147, 79] width 131 height 27
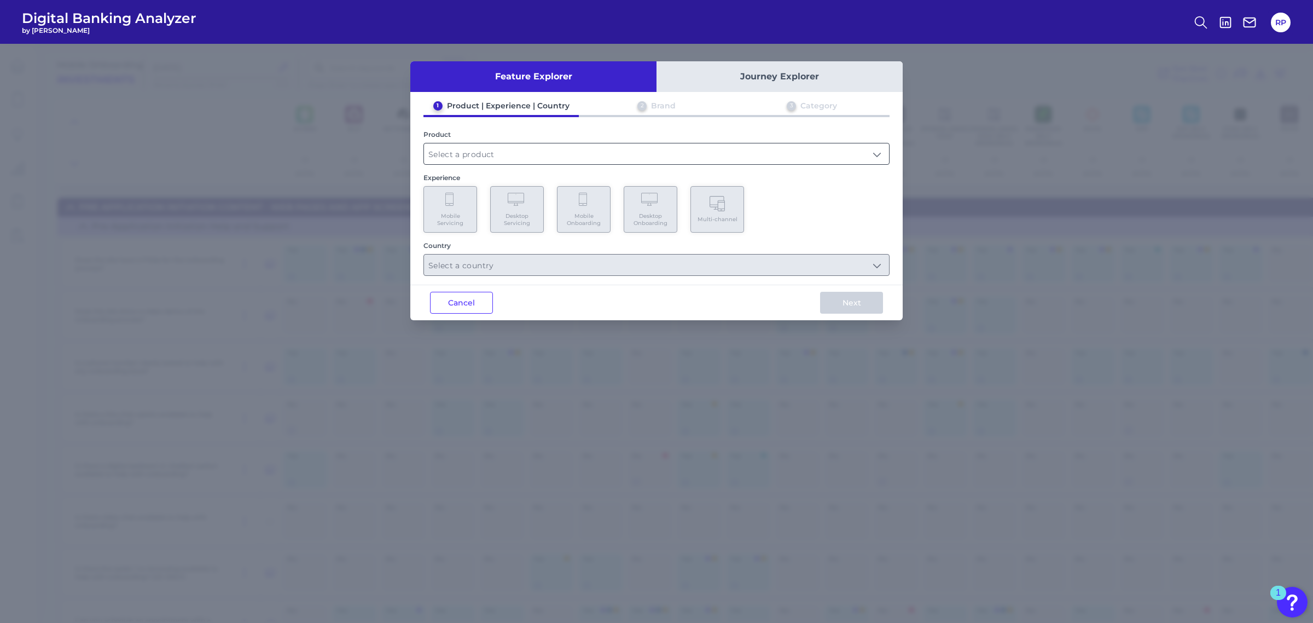
click at [630, 153] on input "text" at bounding box center [656, 153] width 465 height 21
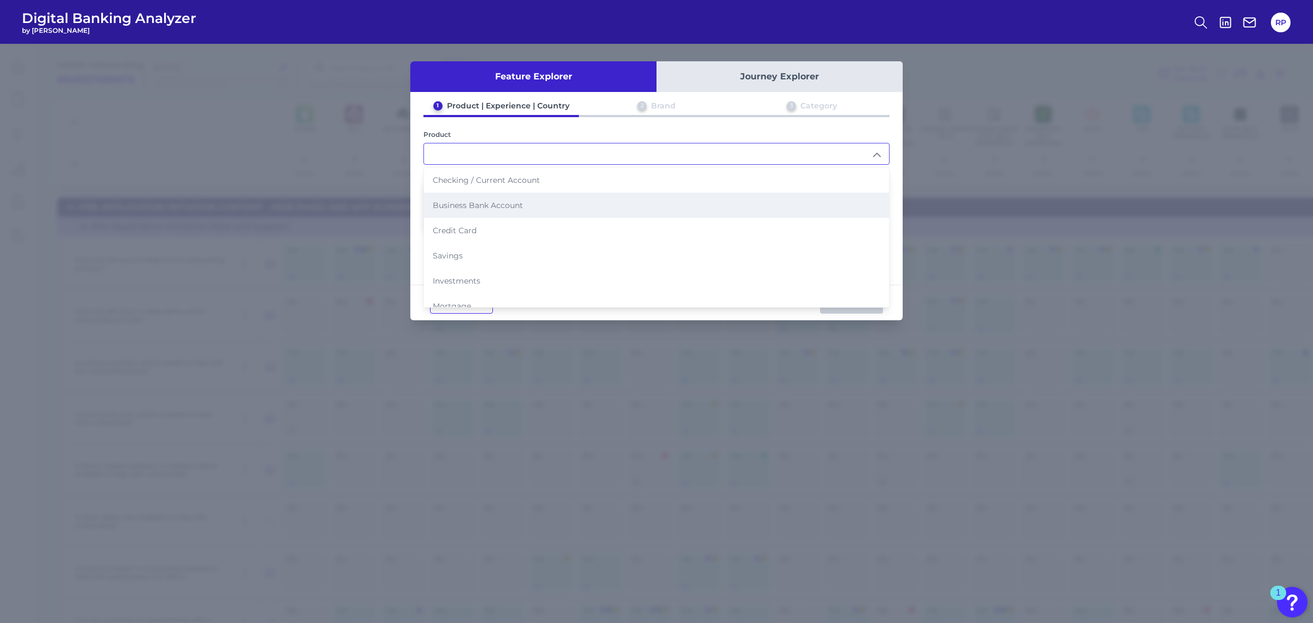
scroll to position [109, 0]
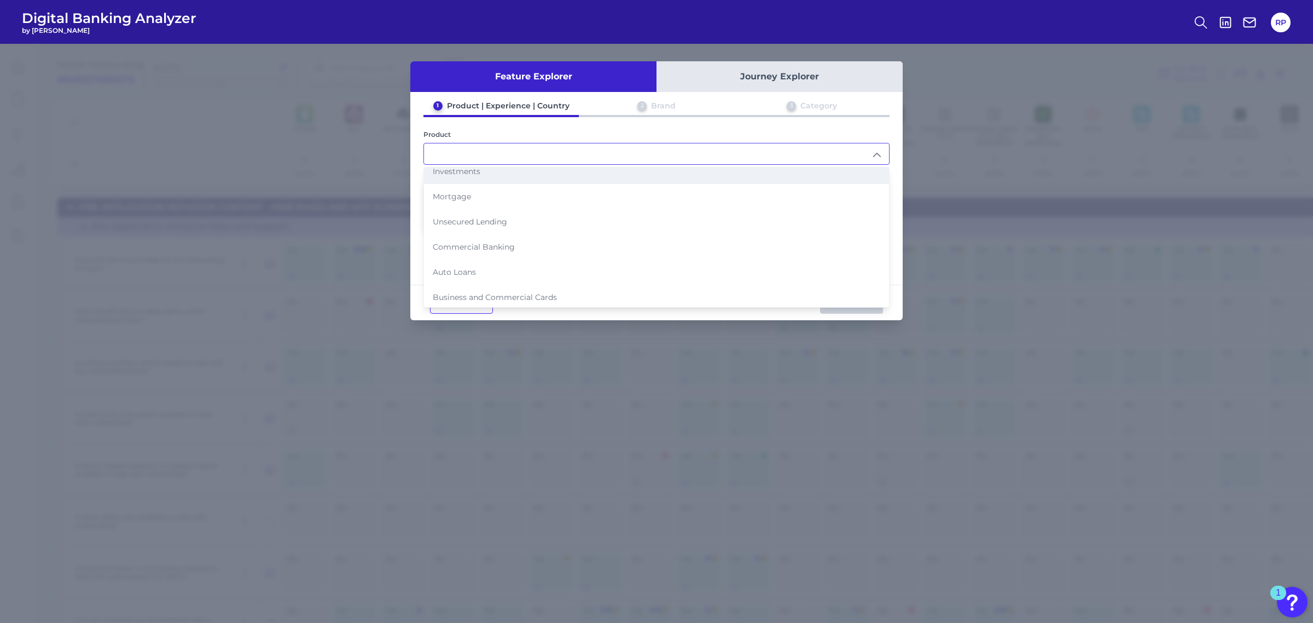
click at [468, 170] on span "Investments" at bounding box center [457, 171] width 48 height 10
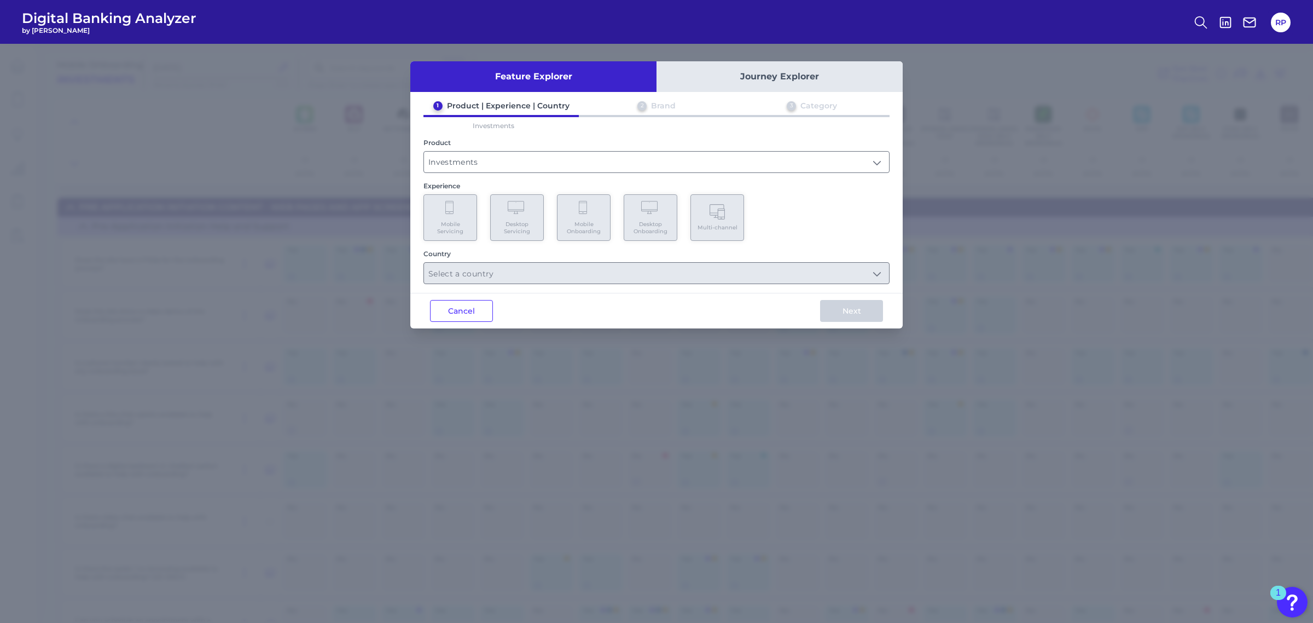
type input "Investments"
click at [643, 228] on span "Desktop Onboarding" at bounding box center [651, 228] width 42 height 14
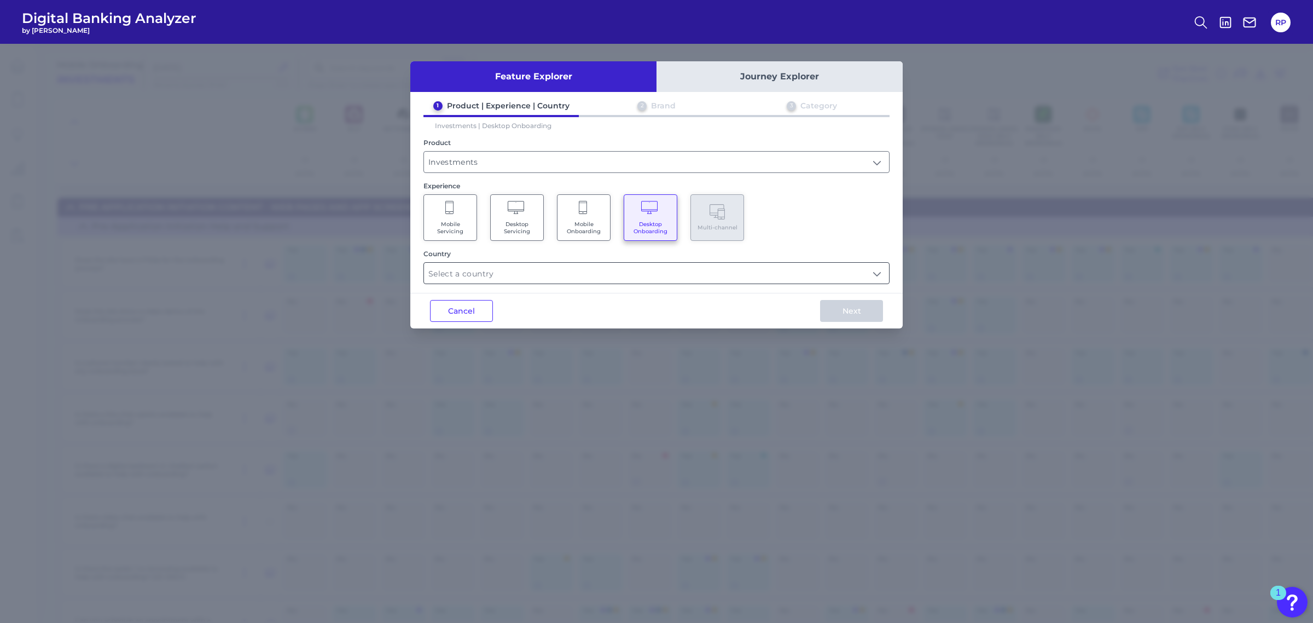
click at [773, 280] on input "text" at bounding box center [656, 273] width 465 height 21
click at [712, 269] on input "text" at bounding box center [656, 273] width 465 height 21
click at [825, 216] on div "Mobile Servicing Desktop Servicing Mobile Onboarding Desktop Onboarding Multi-c…" at bounding box center [657, 217] width 466 height 47
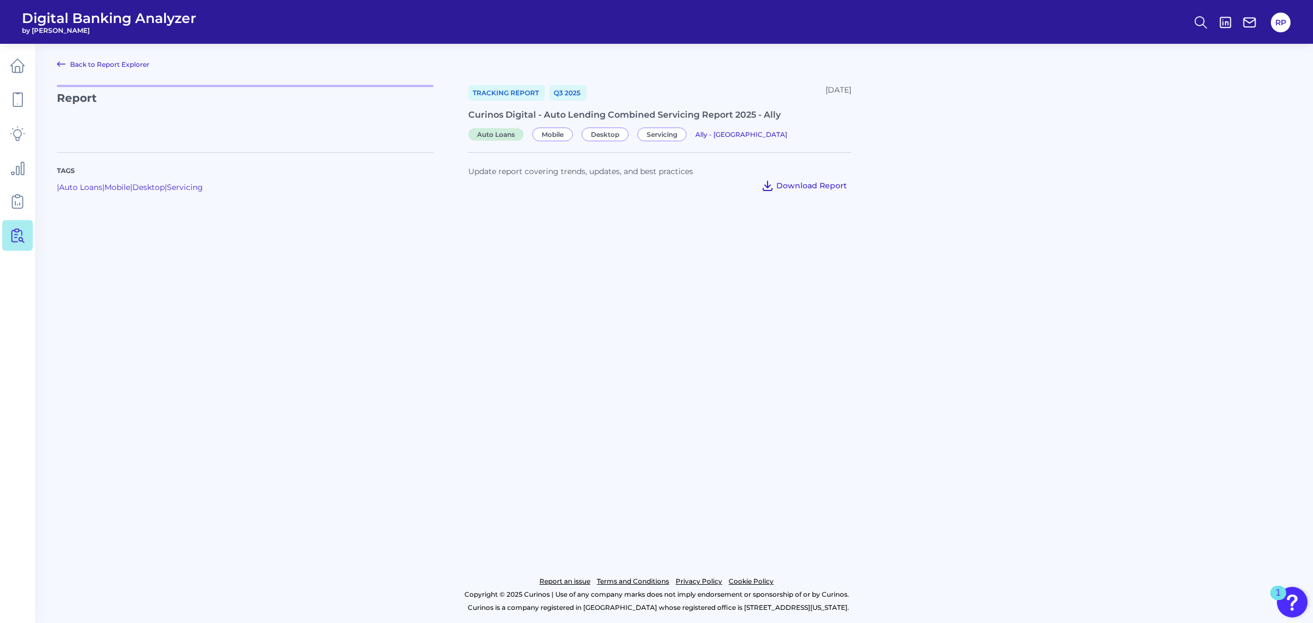
click at [827, 190] on button "Download Report" at bounding box center [804, 186] width 95 height 18
